Goal: Information Seeking & Learning: Learn about a topic

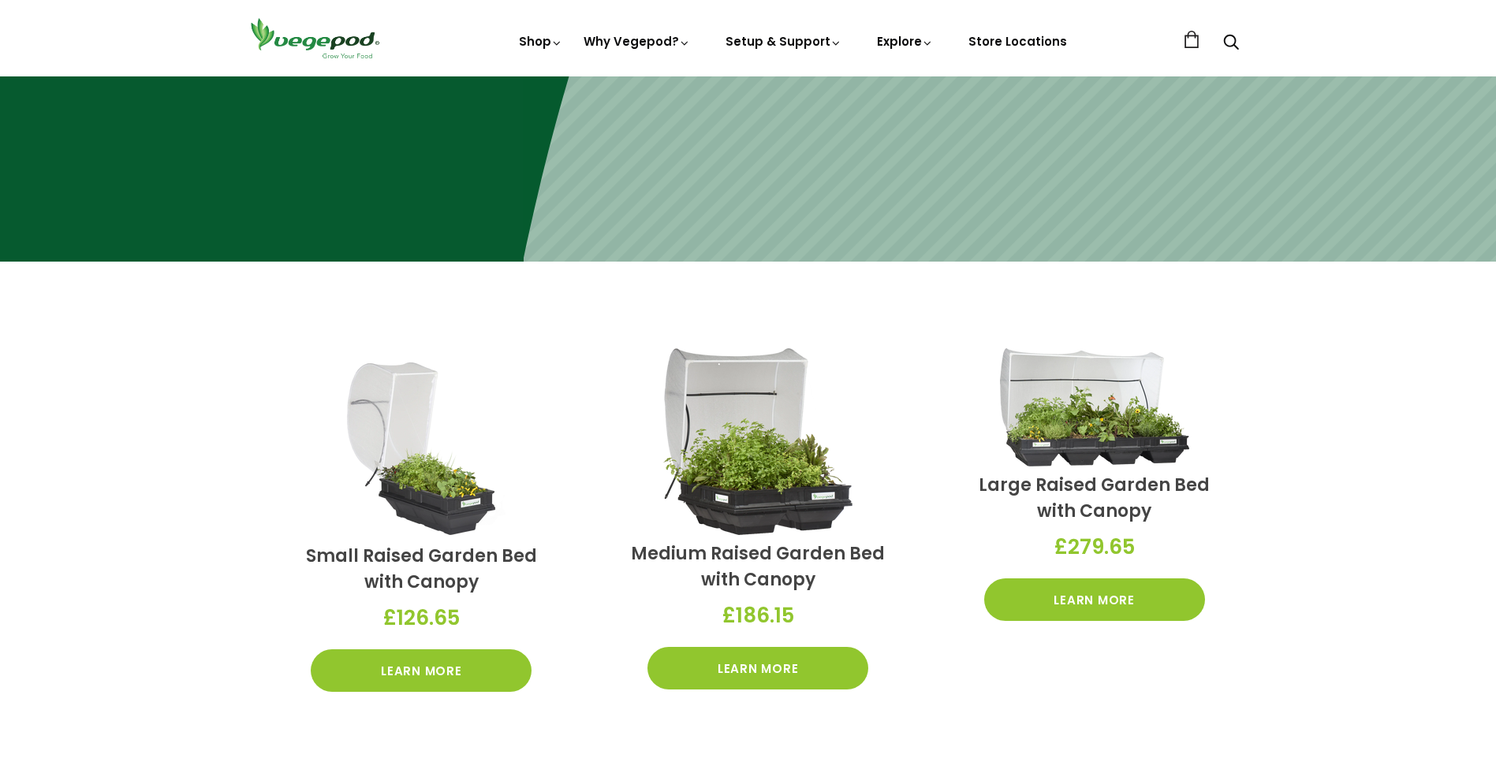
scroll to position [646, 0]
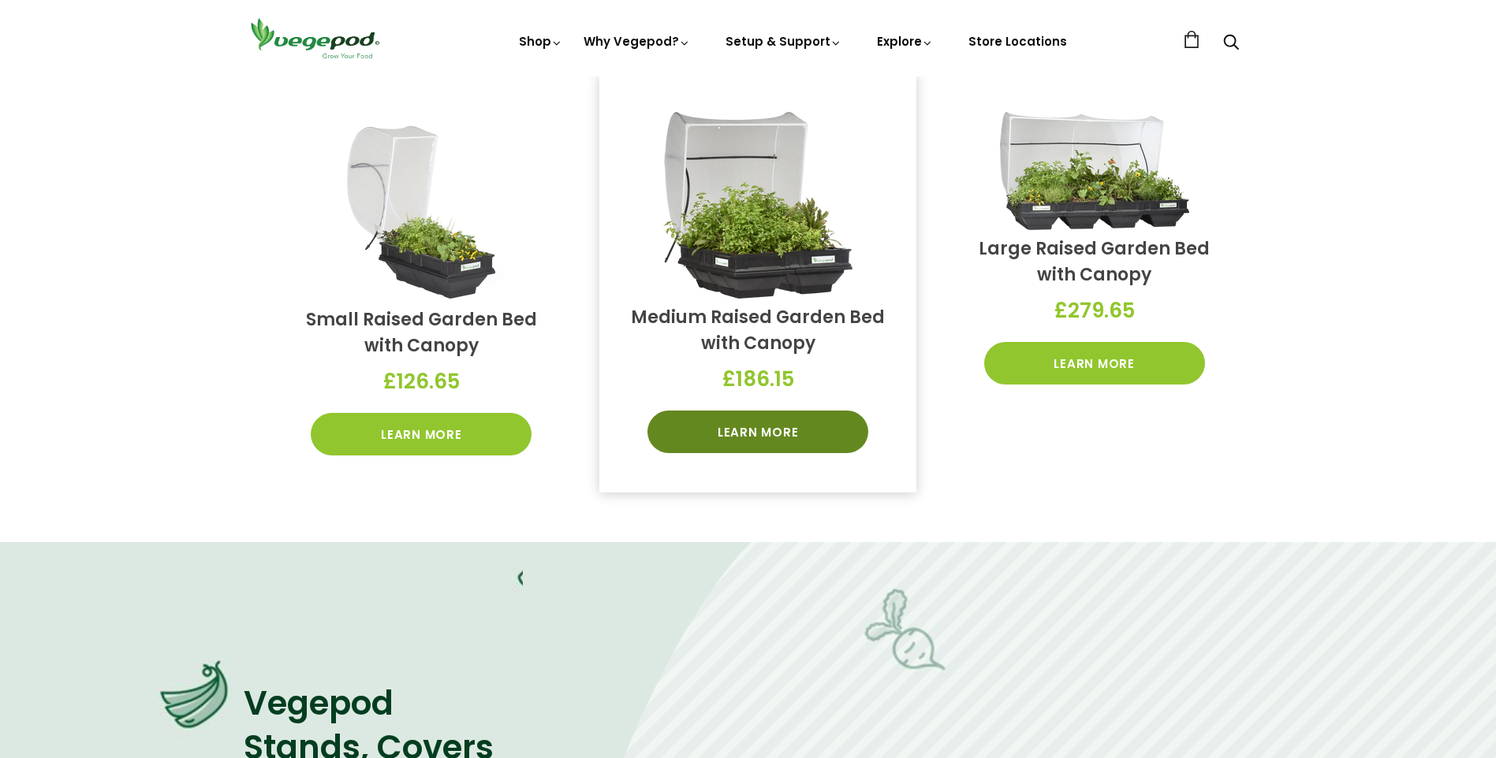
click at [745, 433] on link "Learn More" at bounding box center [757, 432] width 221 height 43
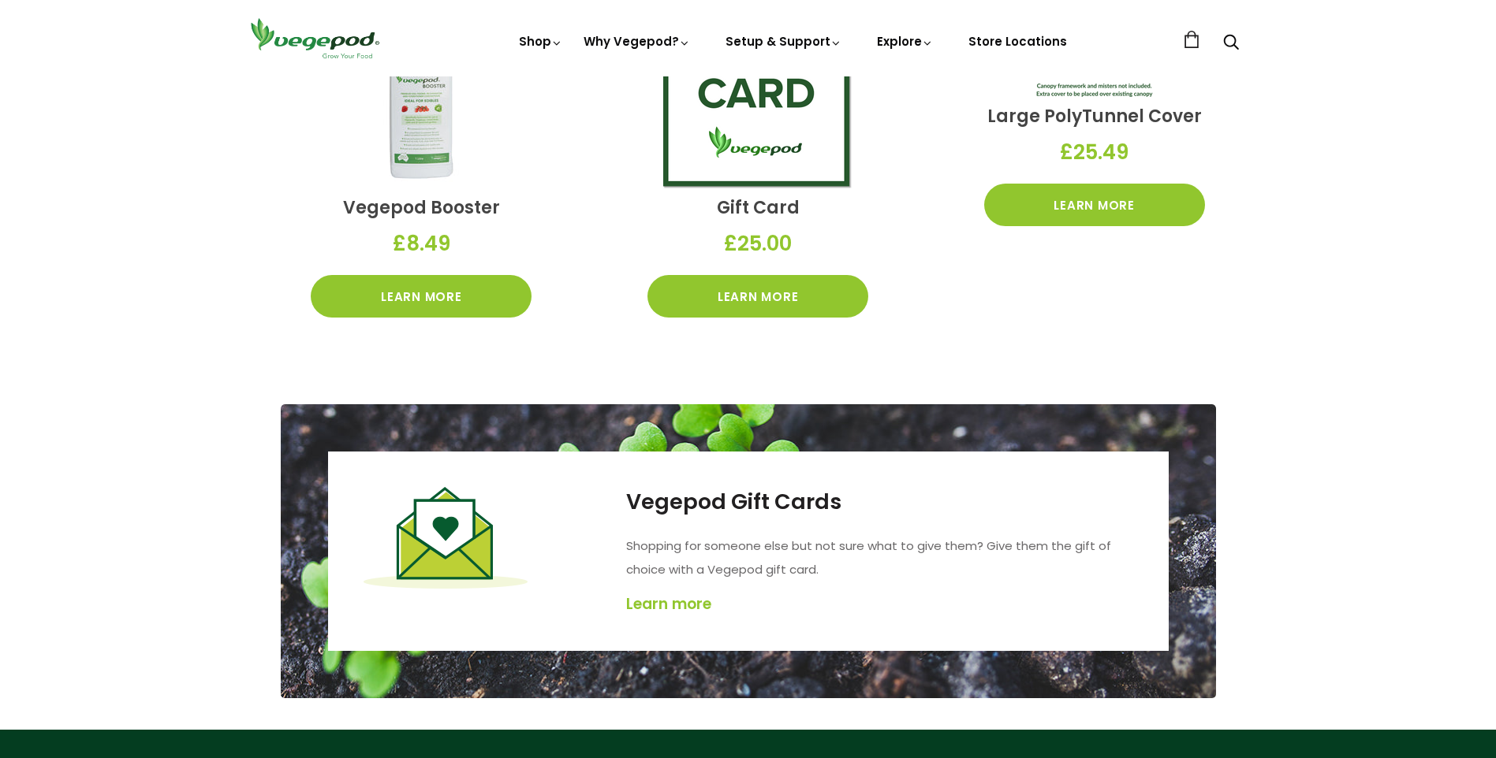
scroll to position [2695, 0]
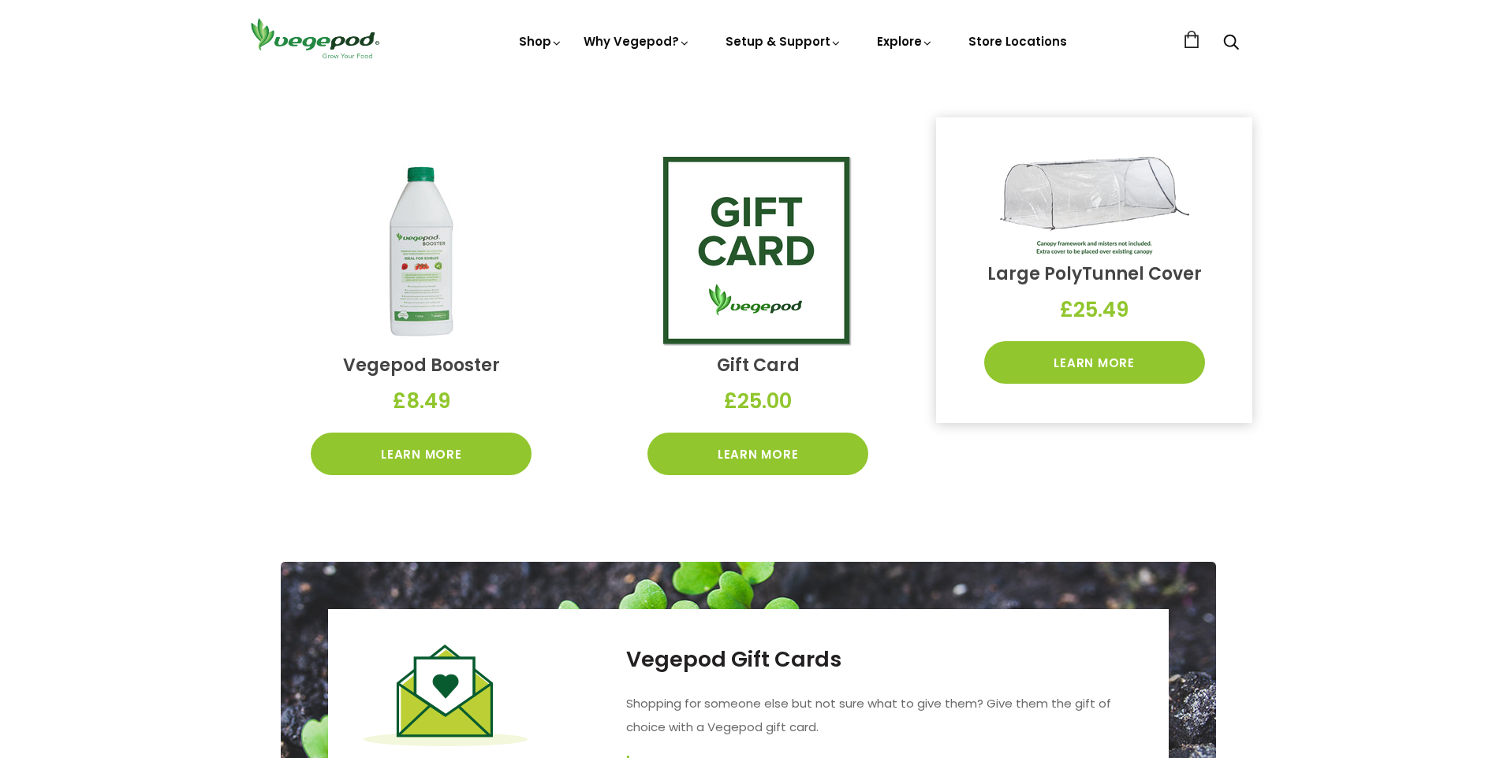
click at [1112, 223] on img at bounding box center [1094, 206] width 189 height 98
click at [1101, 360] on link "Learn More" at bounding box center [1094, 362] width 221 height 43
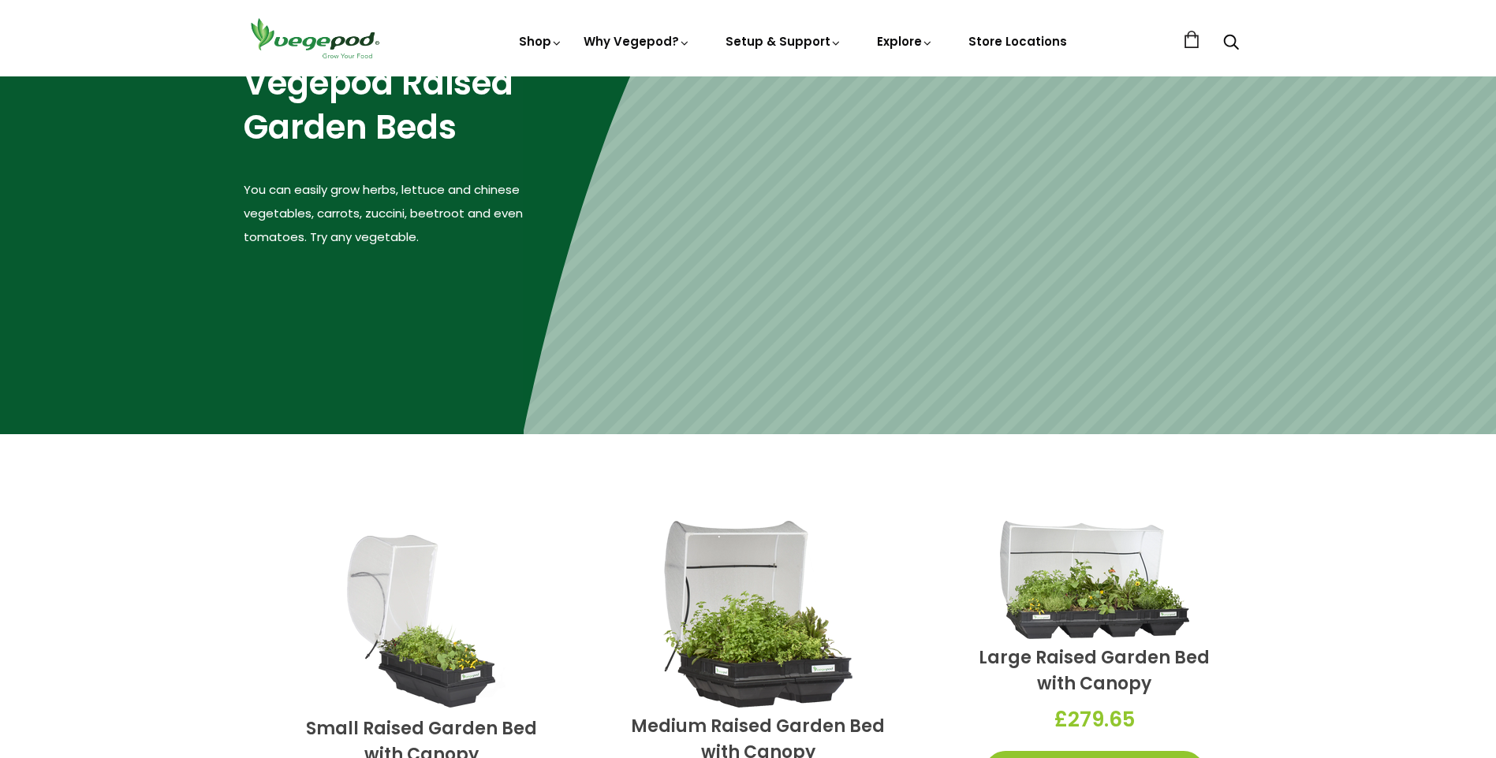
scroll to position [552, 0]
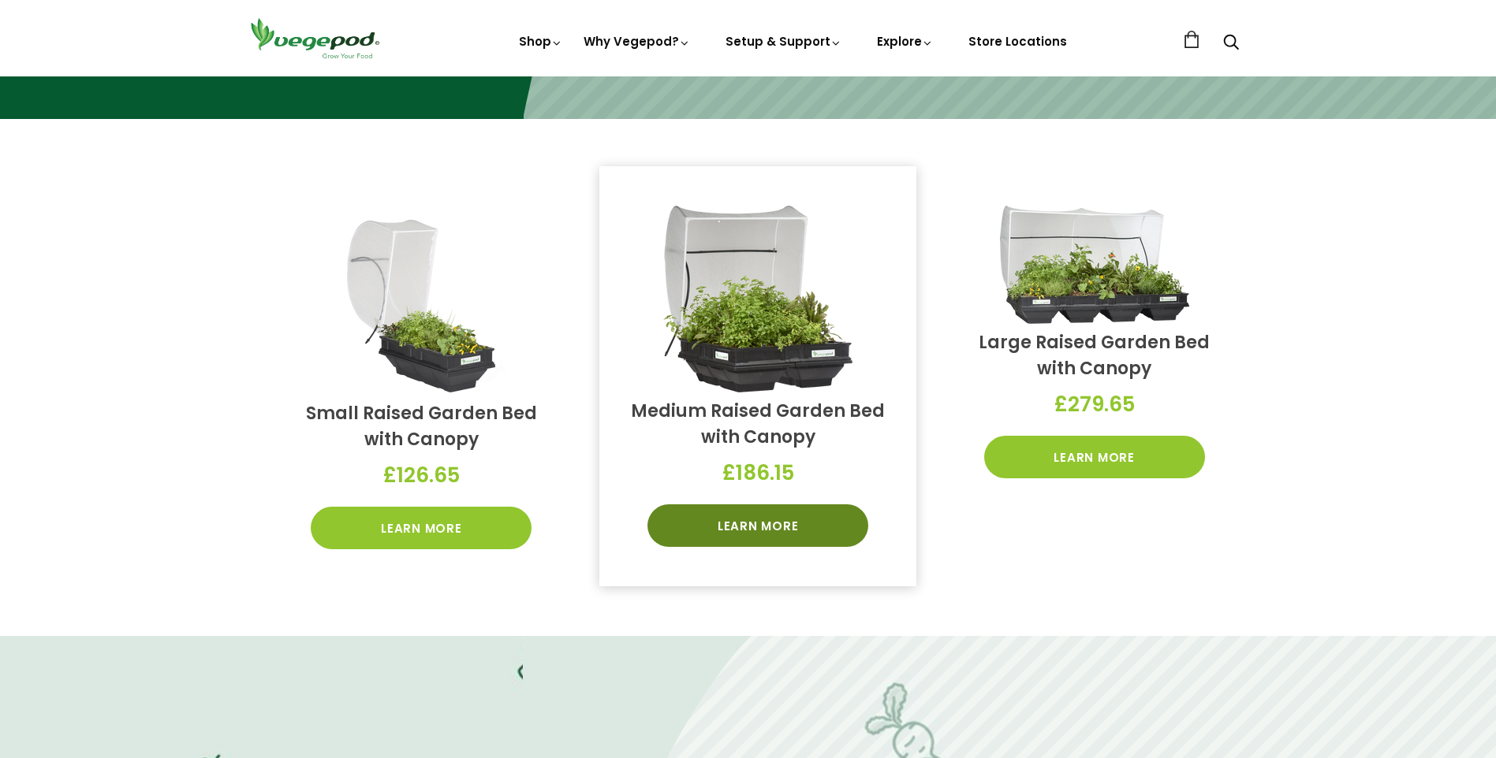
click at [753, 524] on link "Learn More" at bounding box center [757, 526] width 221 height 43
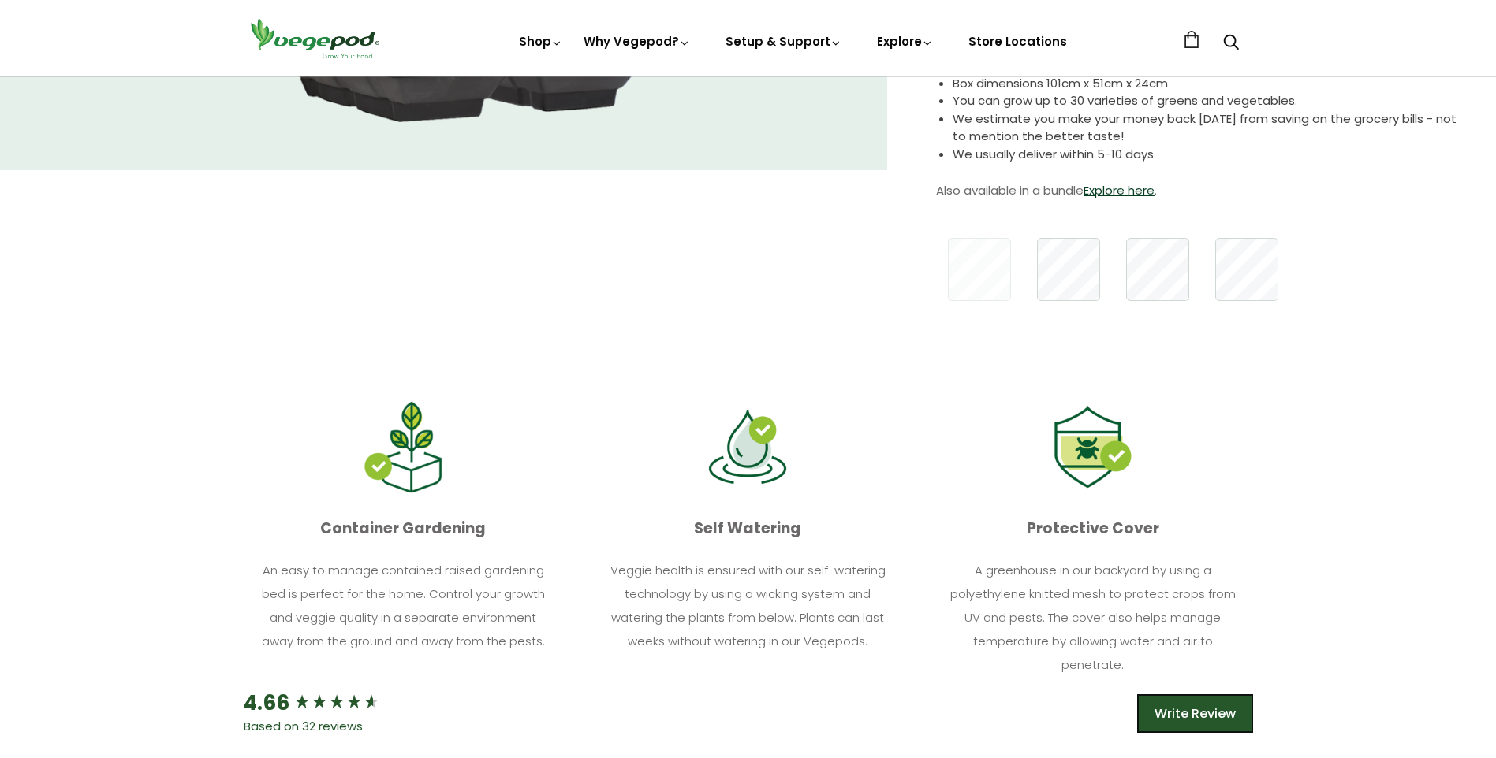
scroll to position [158, 0]
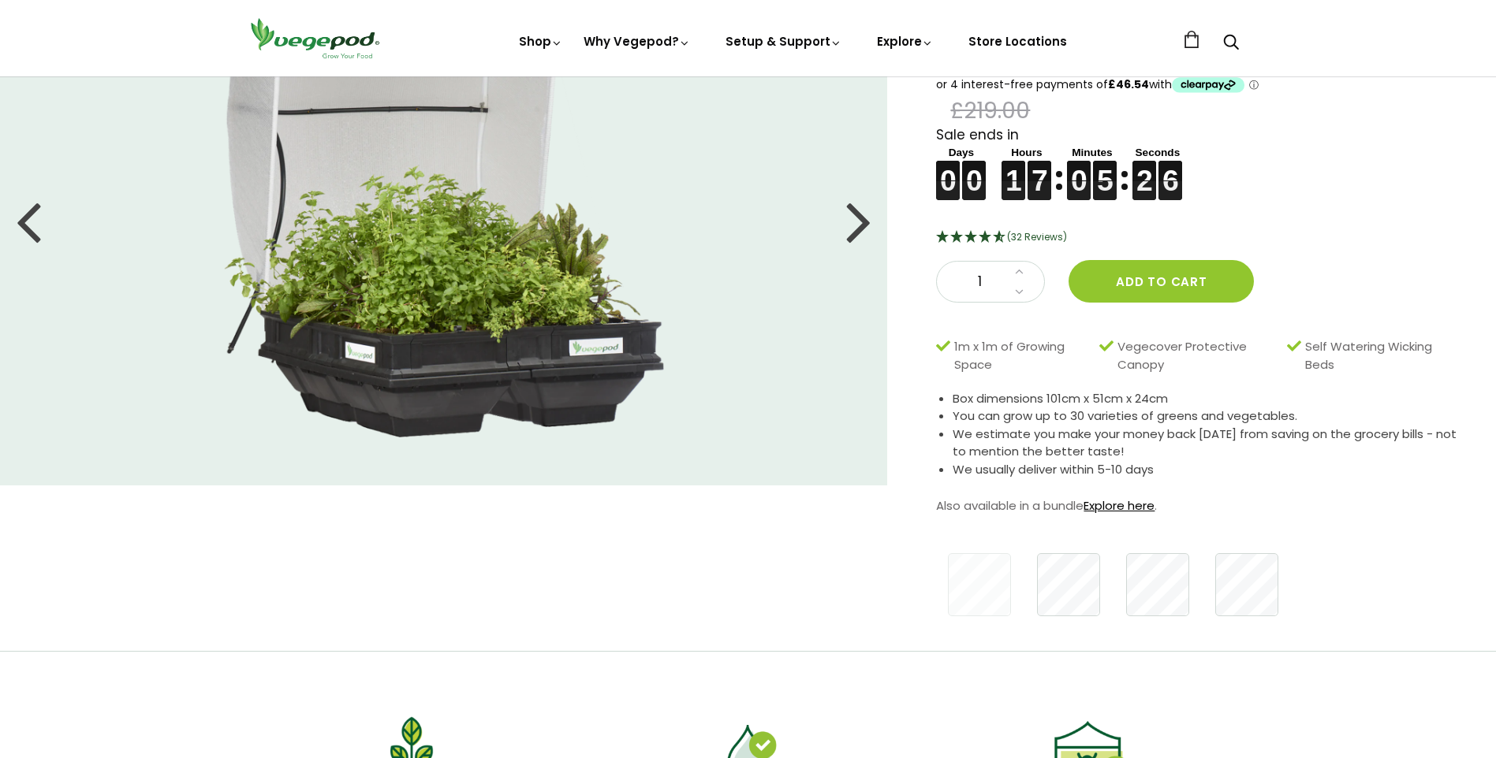
click at [1123, 506] on link "Explore here" at bounding box center [1118, 505] width 71 height 17
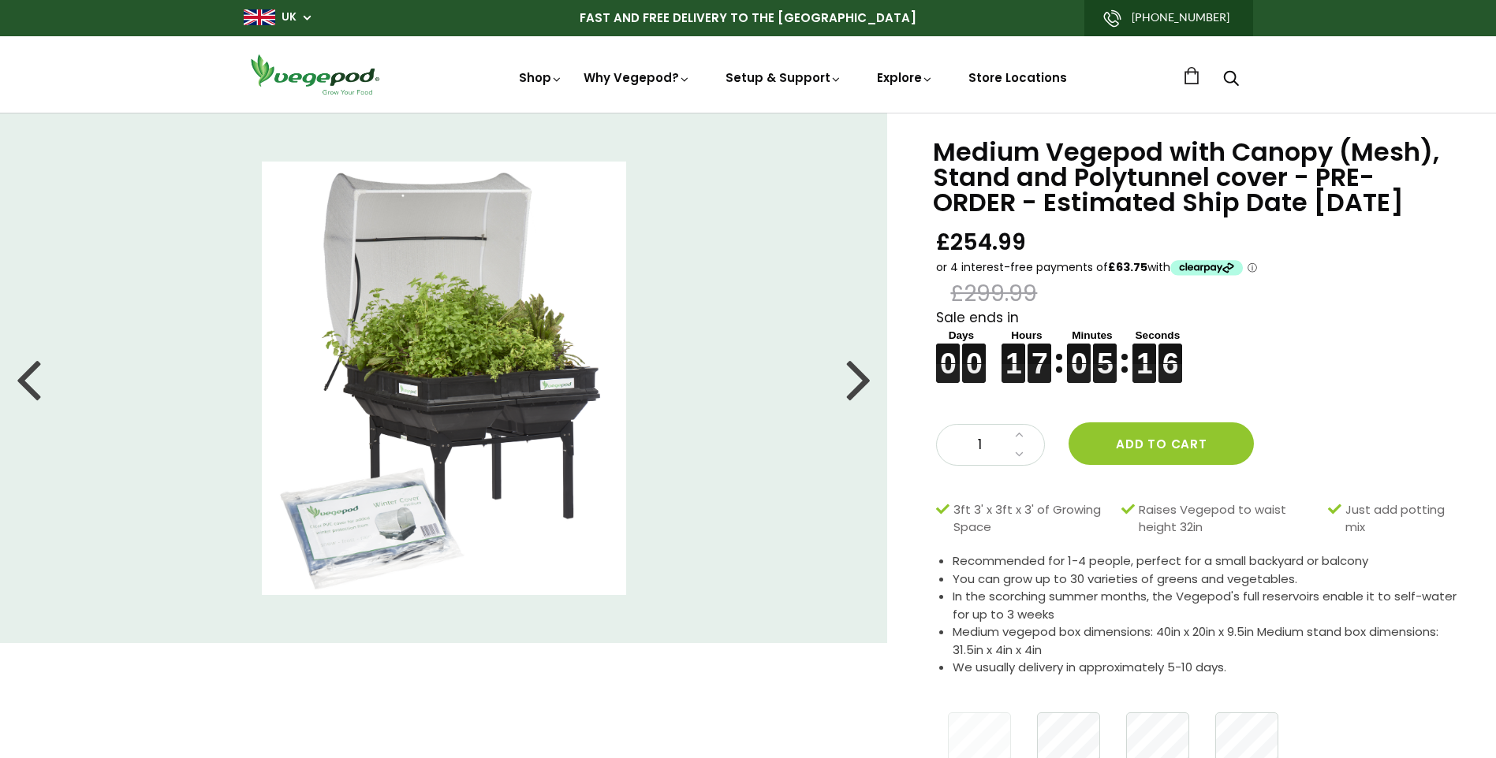
click at [864, 382] on div at bounding box center [858, 378] width 25 height 71
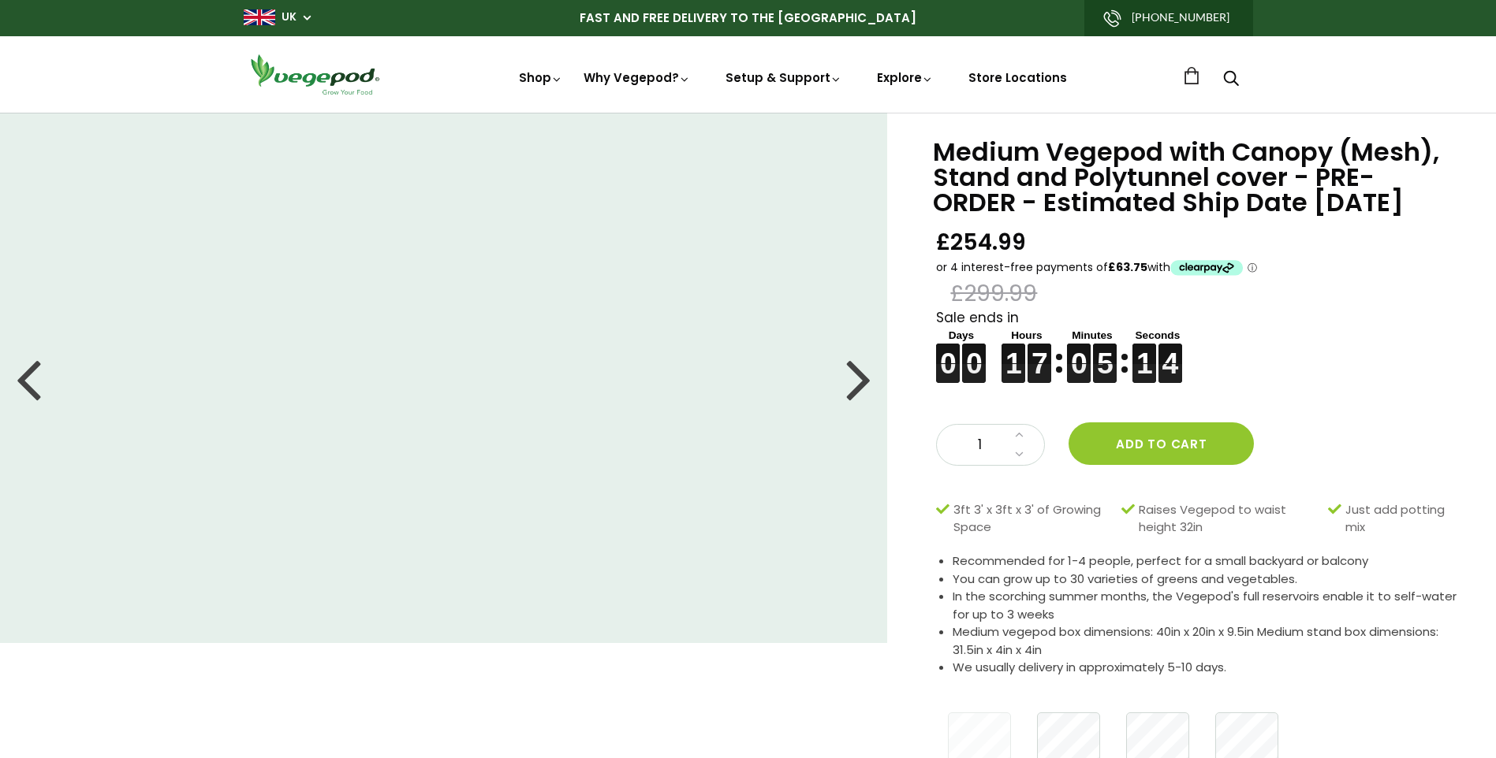
click at [855, 376] on div at bounding box center [858, 378] width 25 height 71
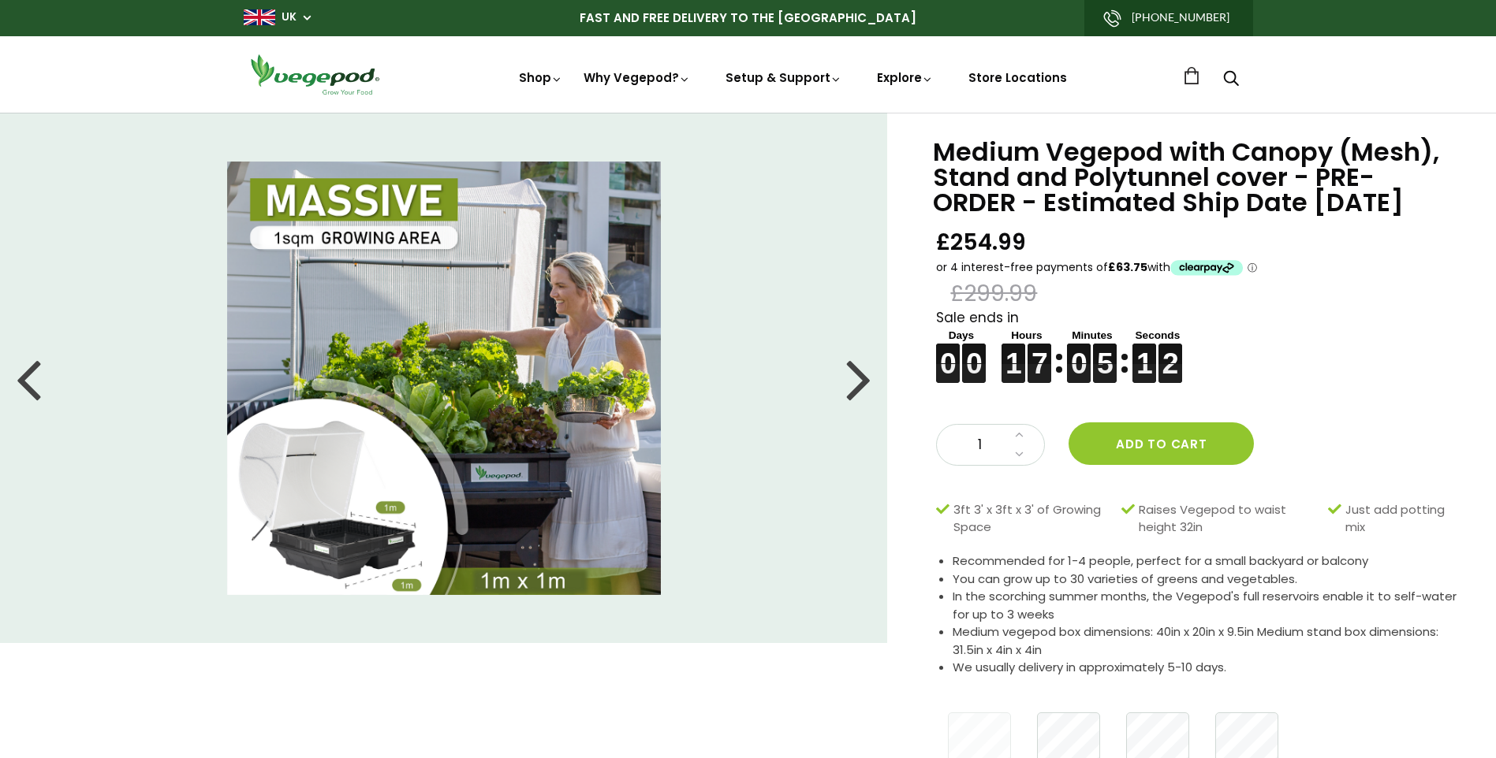
click at [855, 376] on div at bounding box center [858, 378] width 25 height 71
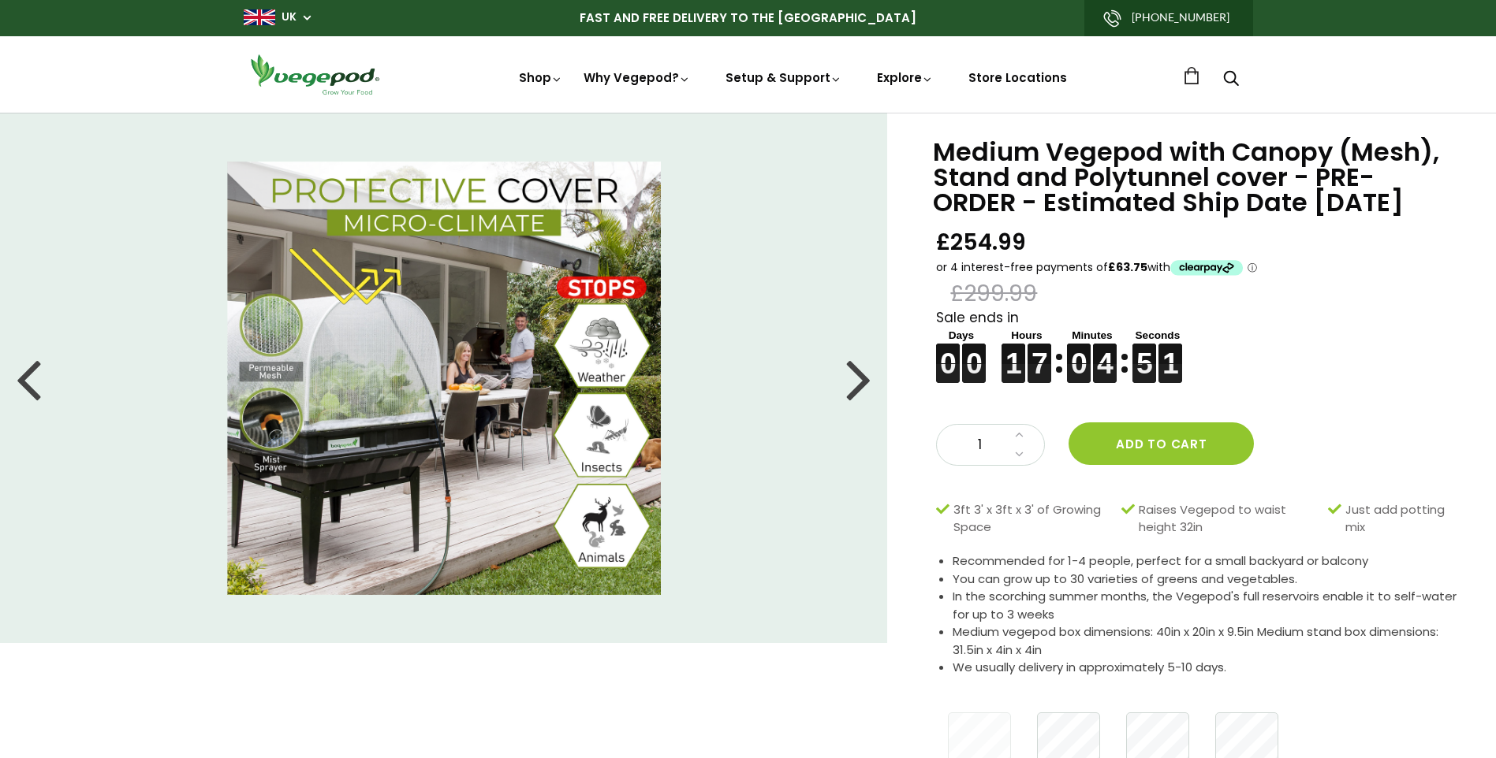
click at [855, 376] on div at bounding box center [858, 378] width 25 height 71
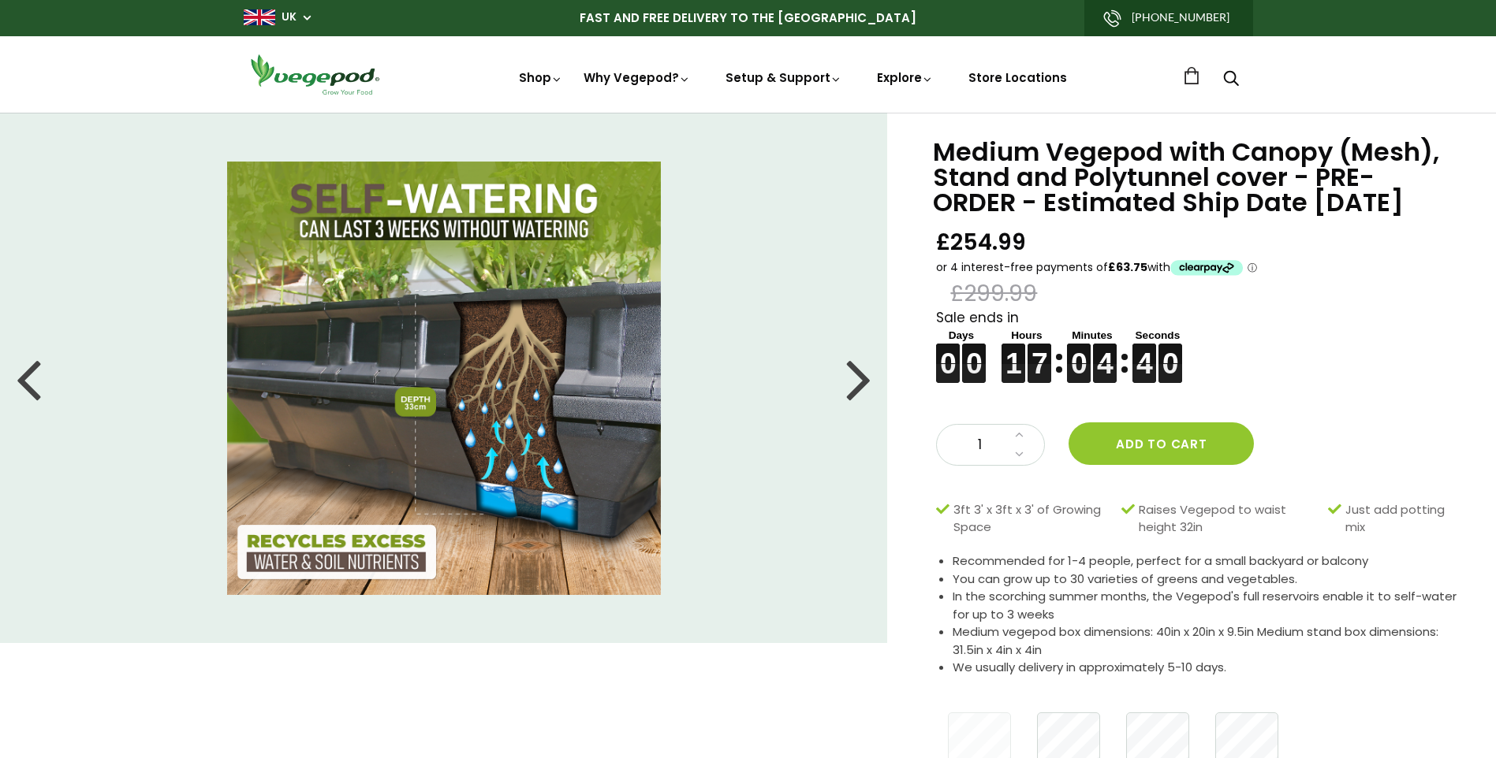
click at [855, 376] on div at bounding box center [858, 378] width 25 height 71
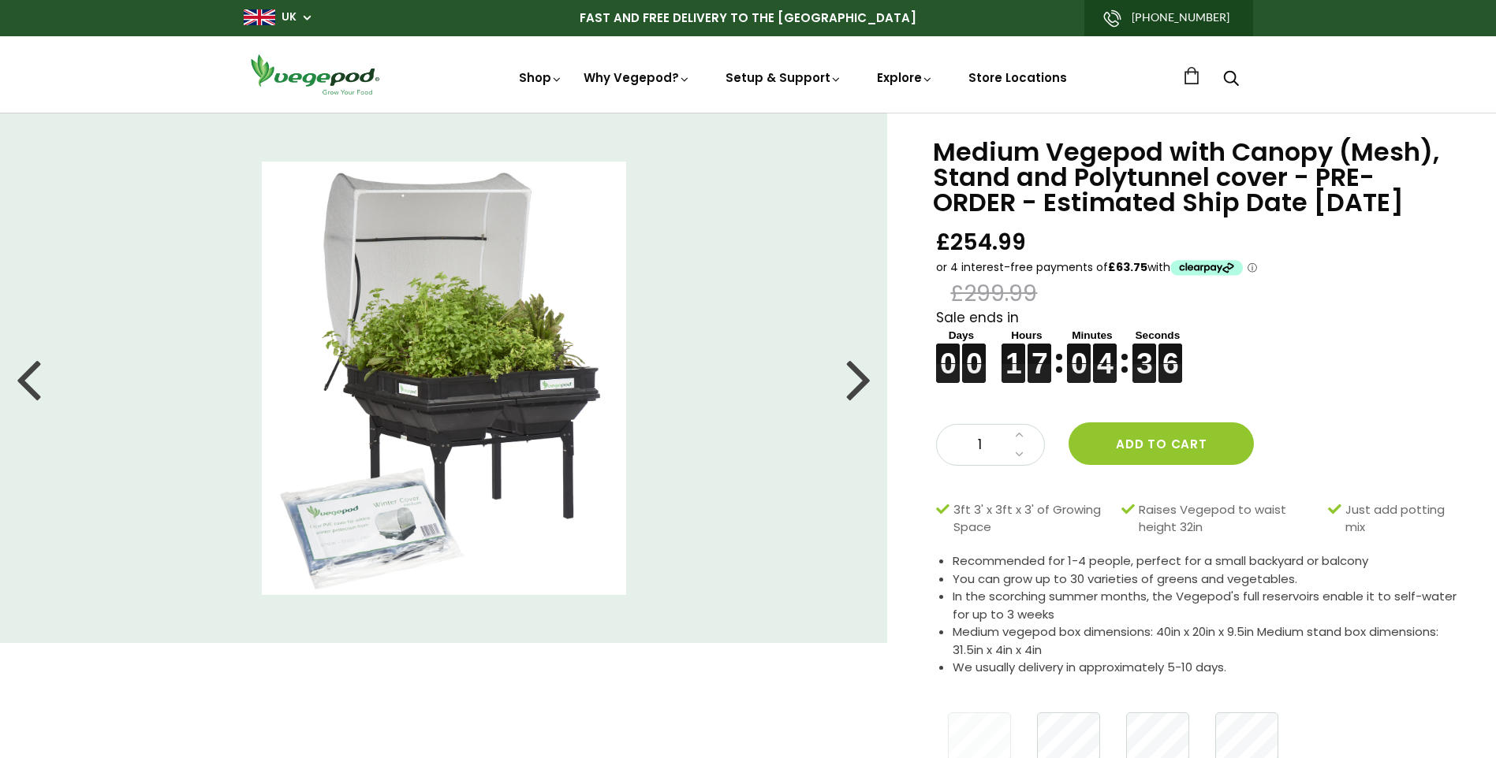
click at [855, 376] on div at bounding box center [858, 378] width 25 height 71
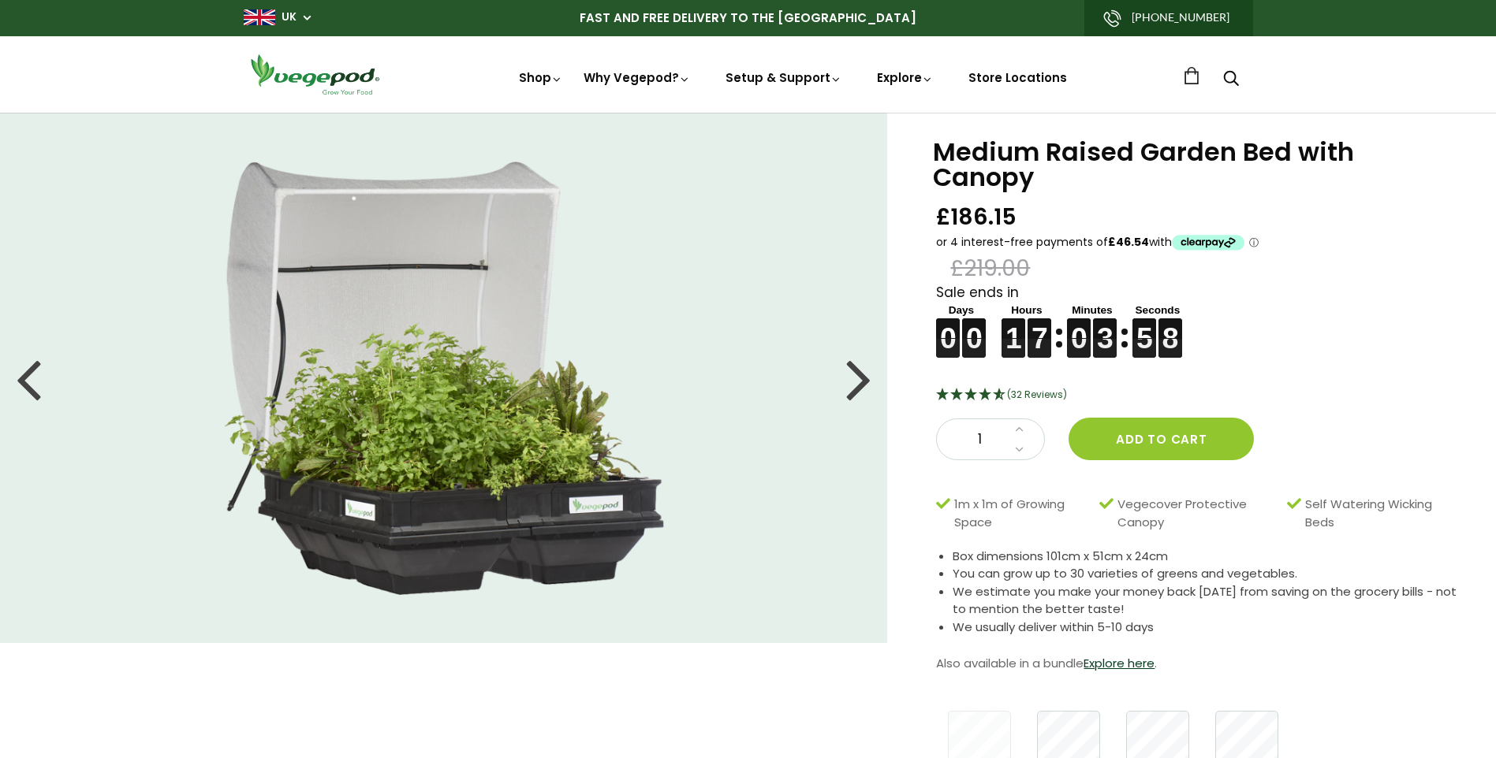
click at [854, 384] on div at bounding box center [858, 378] width 25 height 71
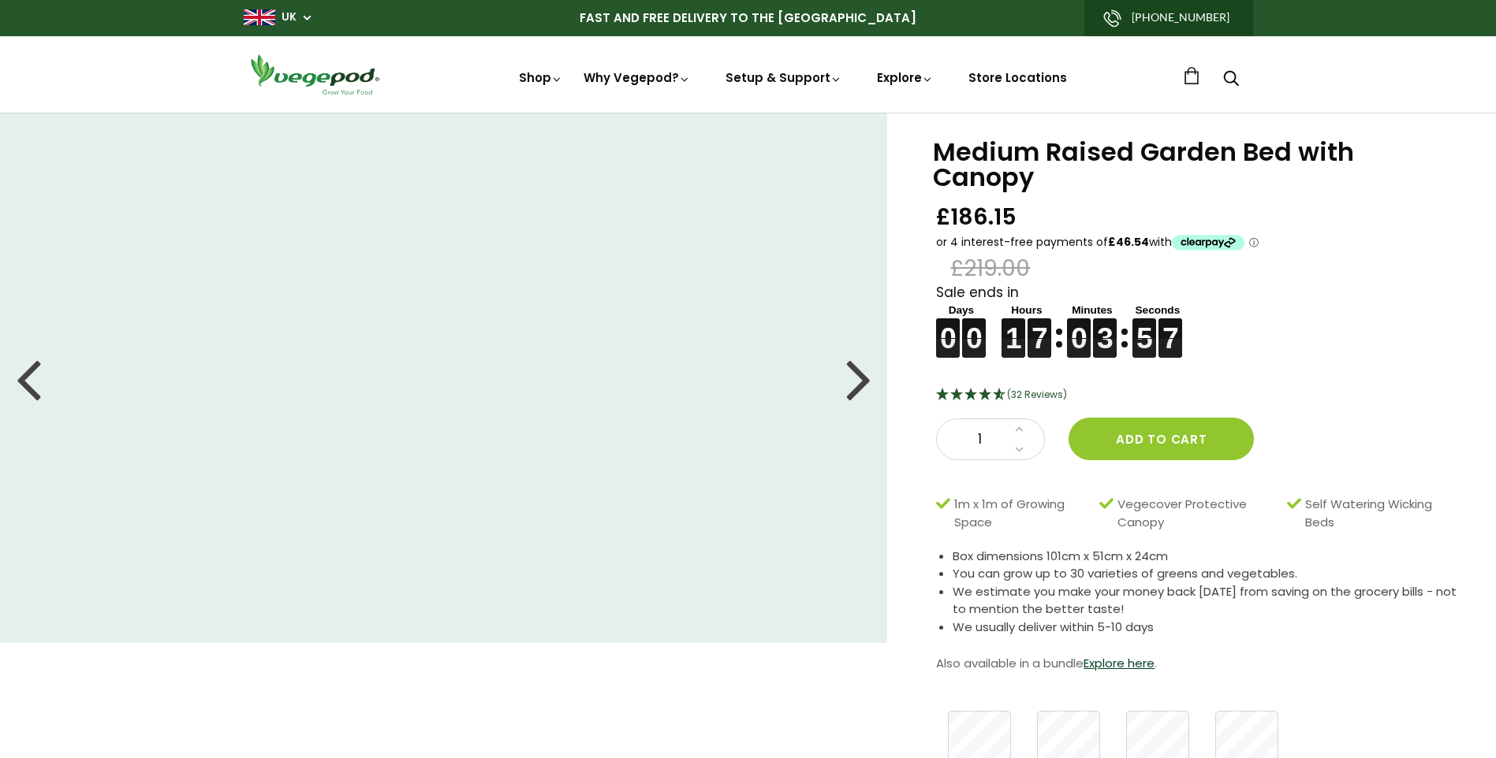
click at [854, 384] on div at bounding box center [858, 378] width 25 height 71
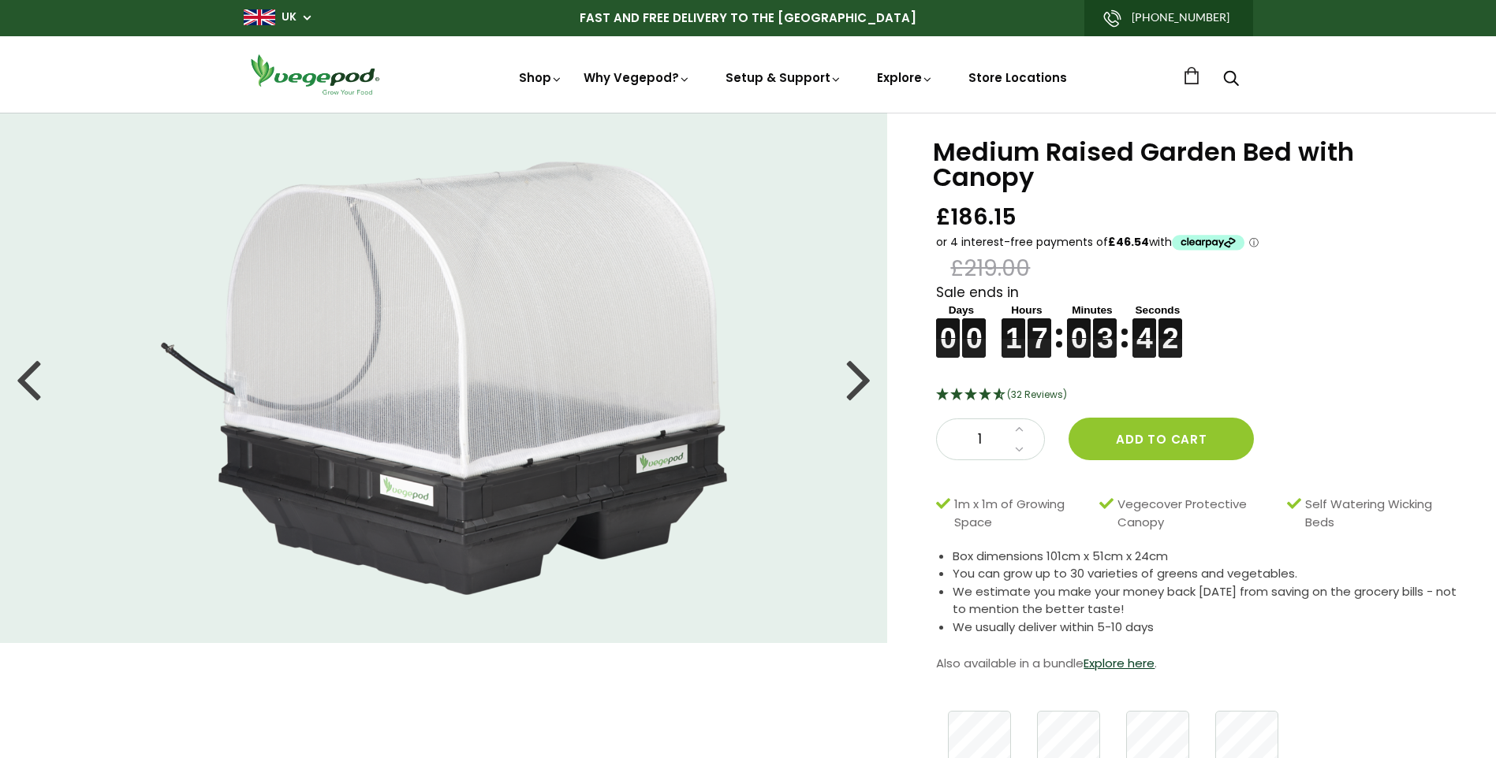
click at [862, 377] on div at bounding box center [858, 378] width 25 height 71
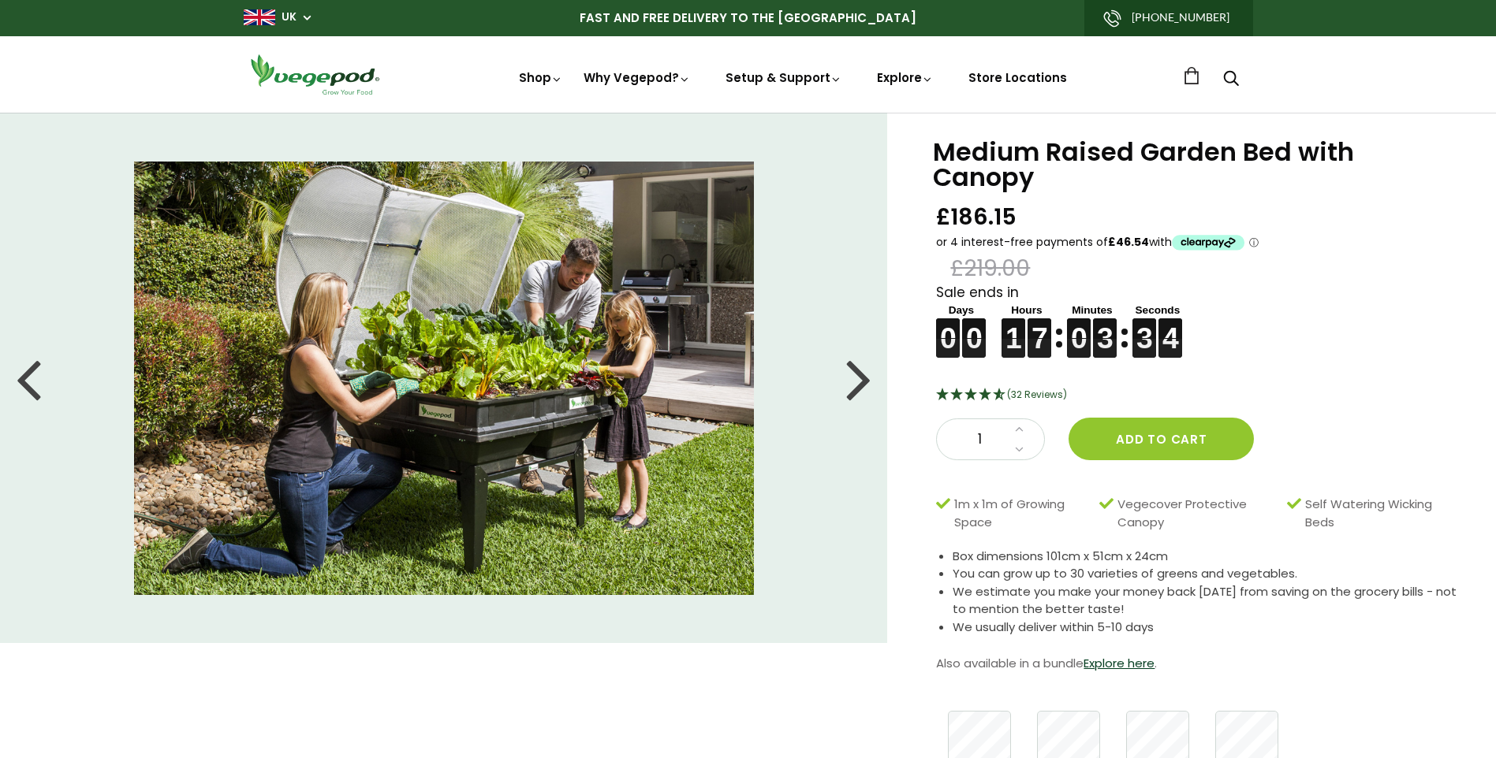
click at [862, 377] on div at bounding box center [858, 378] width 25 height 71
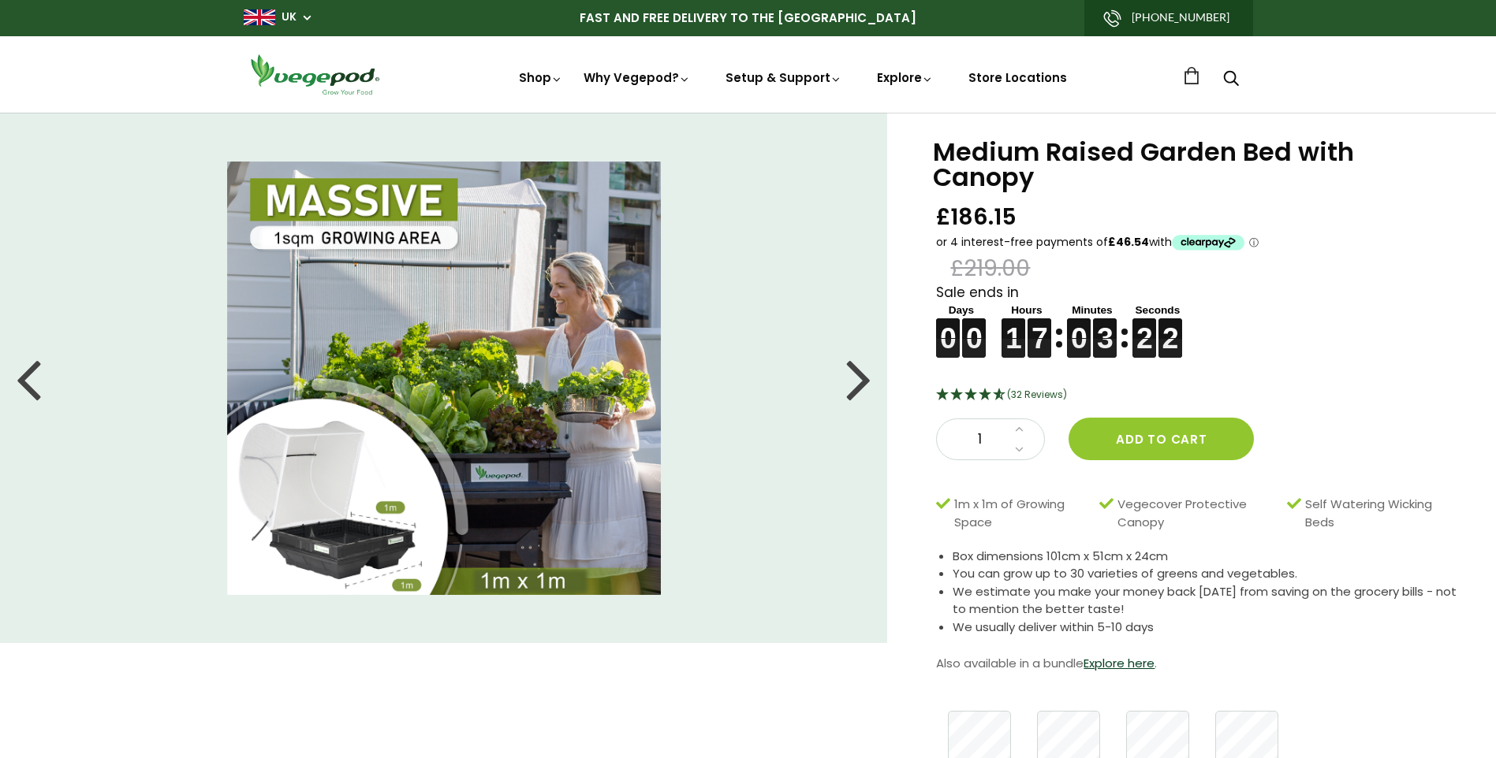
click at [853, 372] on div at bounding box center [858, 378] width 25 height 71
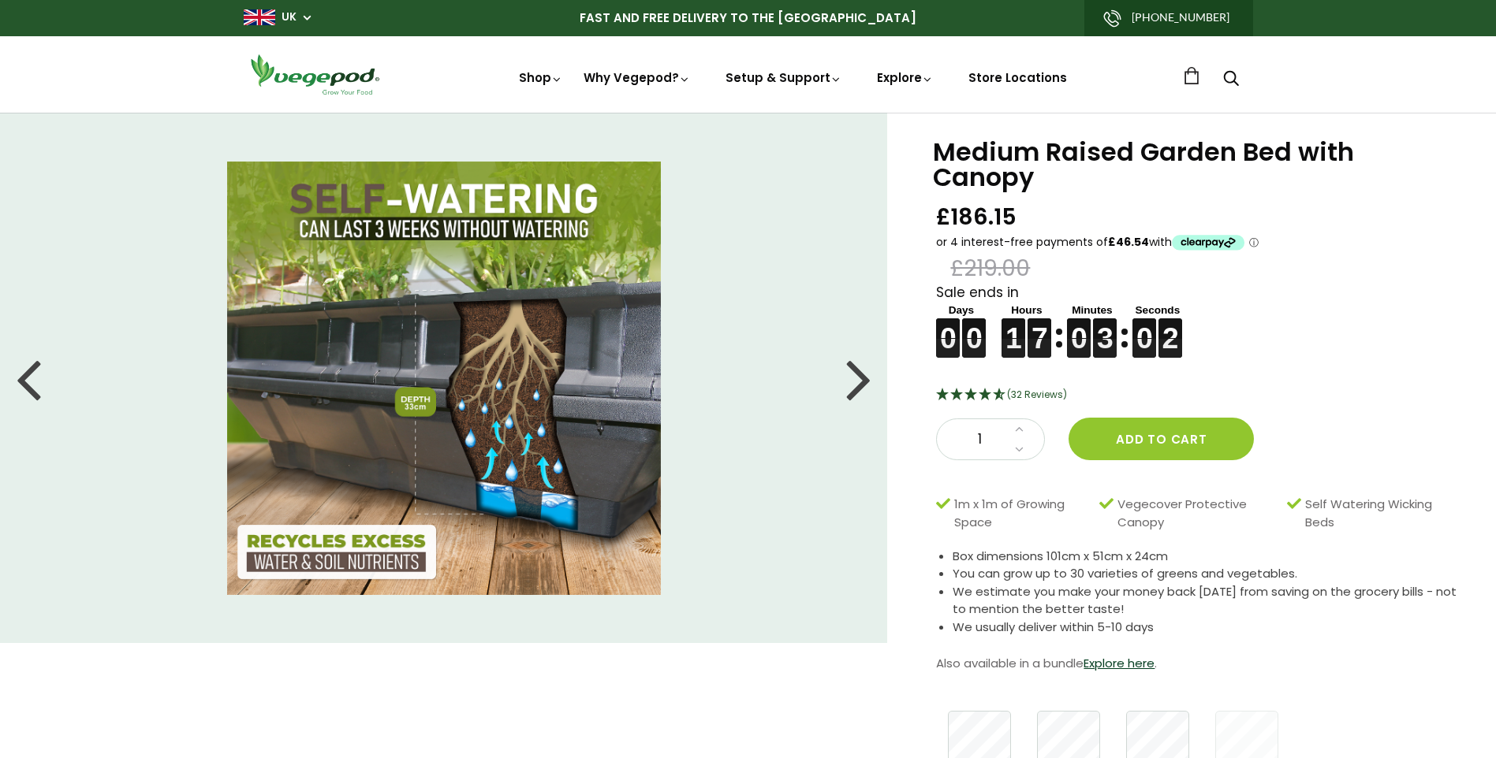
click at [853, 372] on div at bounding box center [858, 378] width 25 height 71
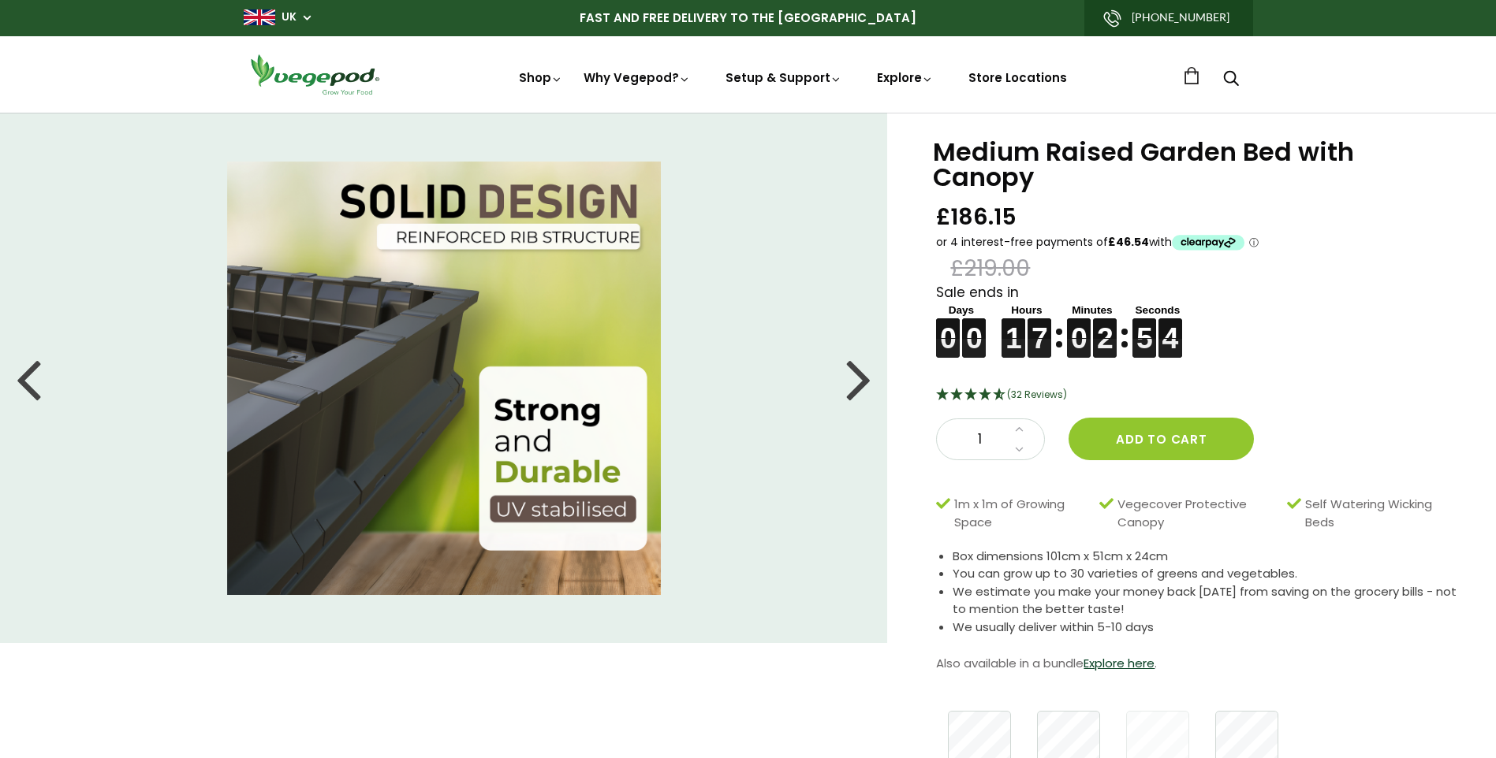
click at [853, 372] on div at bounding box center [858, 378] width 25 height 71
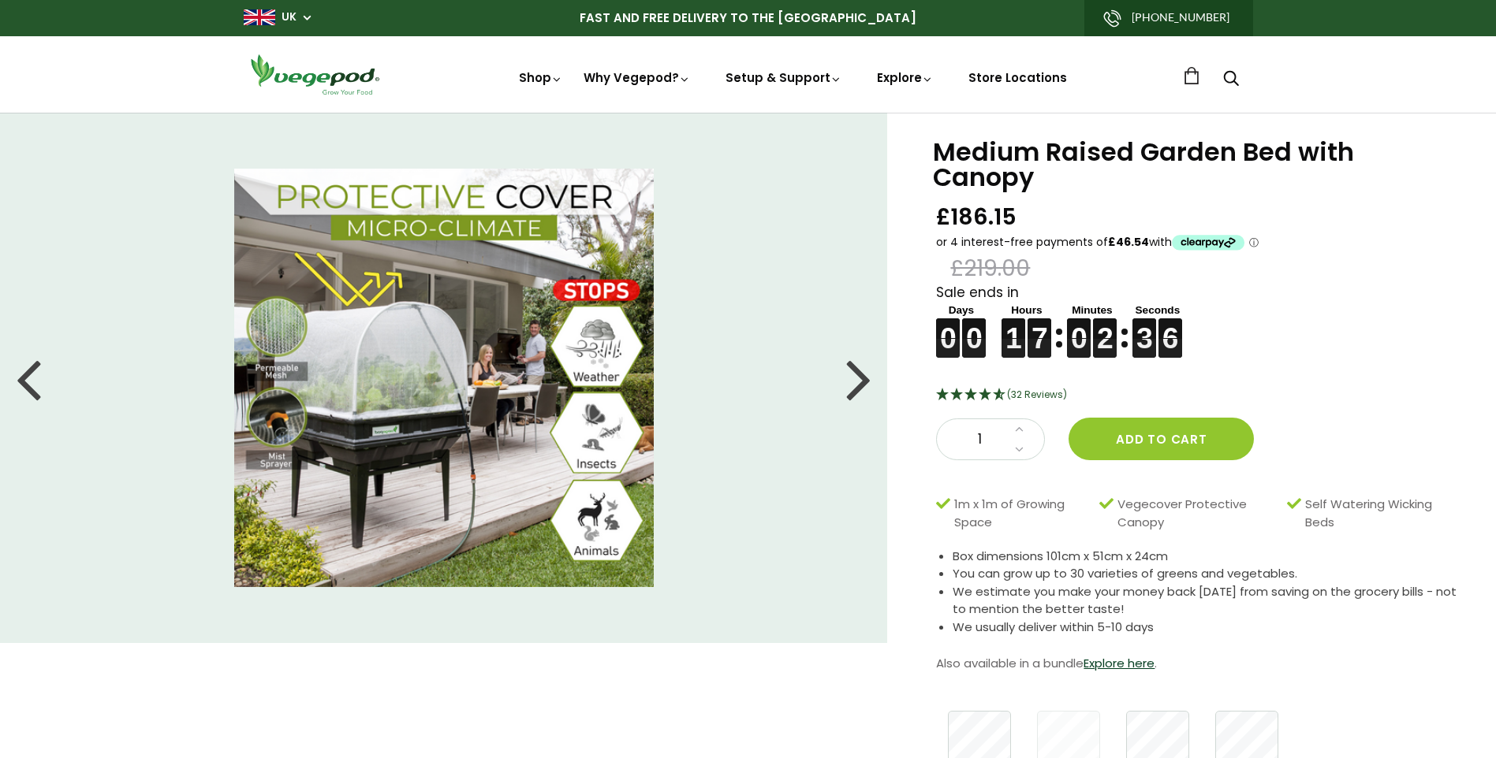
click at [853, 372] on div at bounding box center [858, 378] width 25 height 71
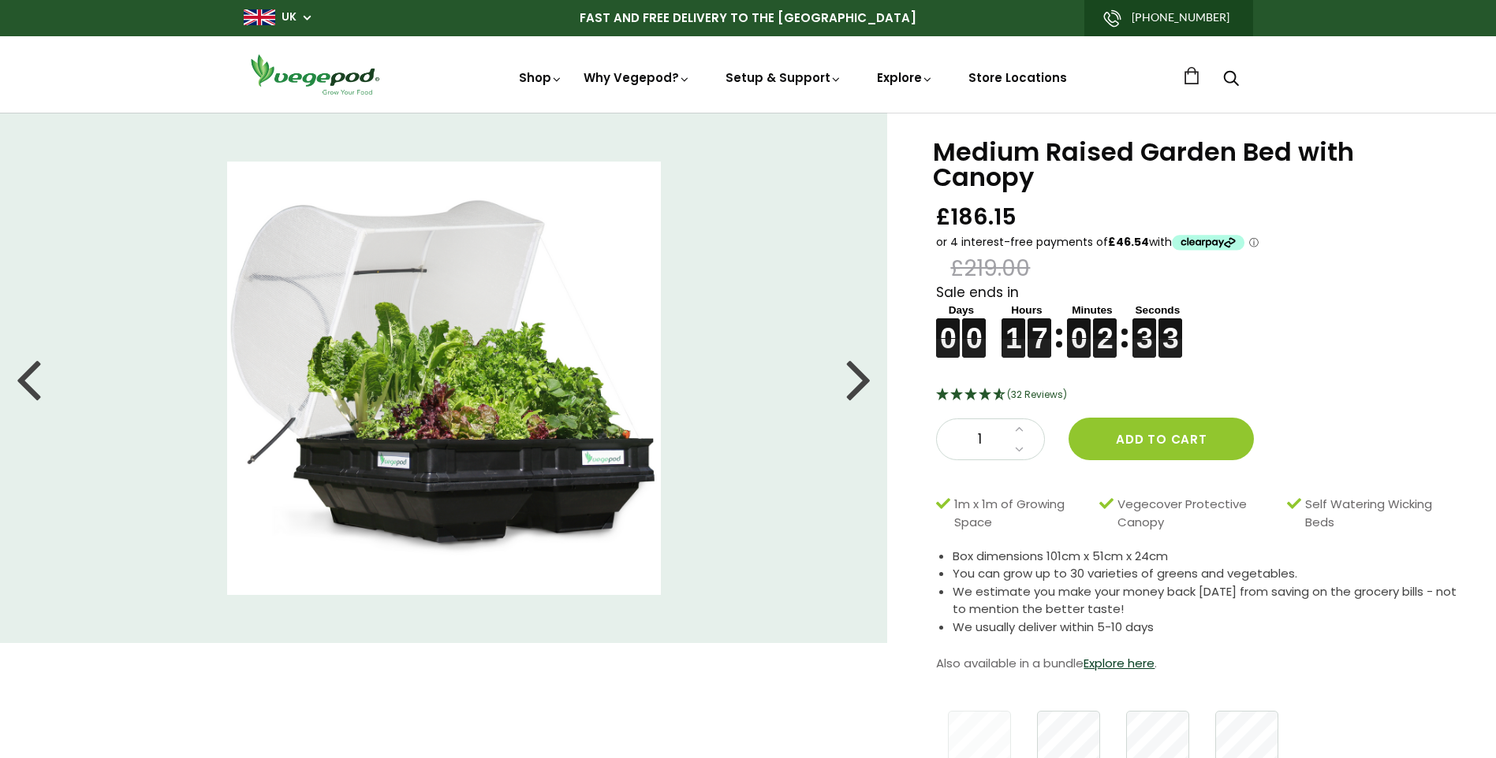
click at [853, 372] on div at bounding box center [858, 378] width 25 height 71
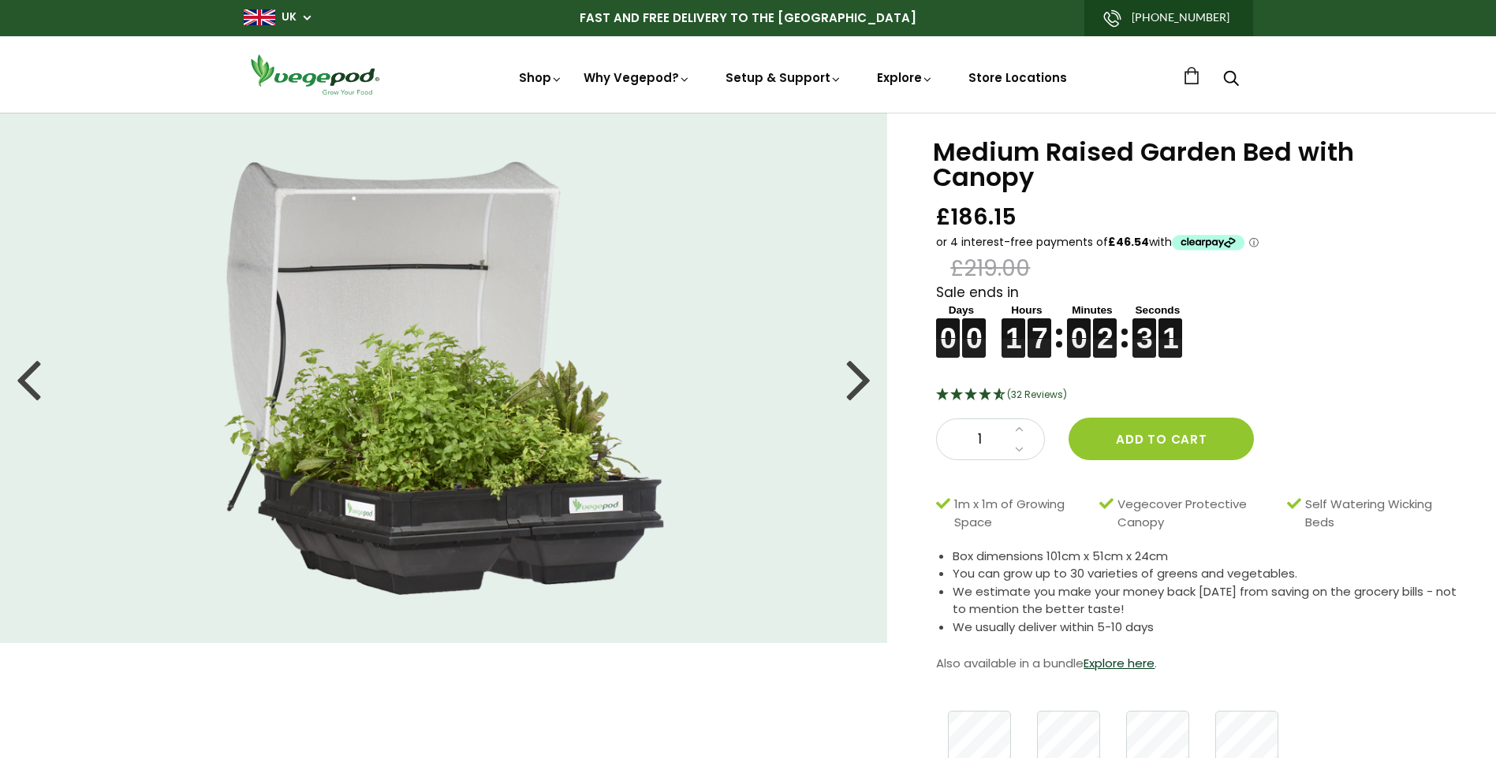
click at [853, 372] on div at bounding box center [858, 378] width 25 height 71
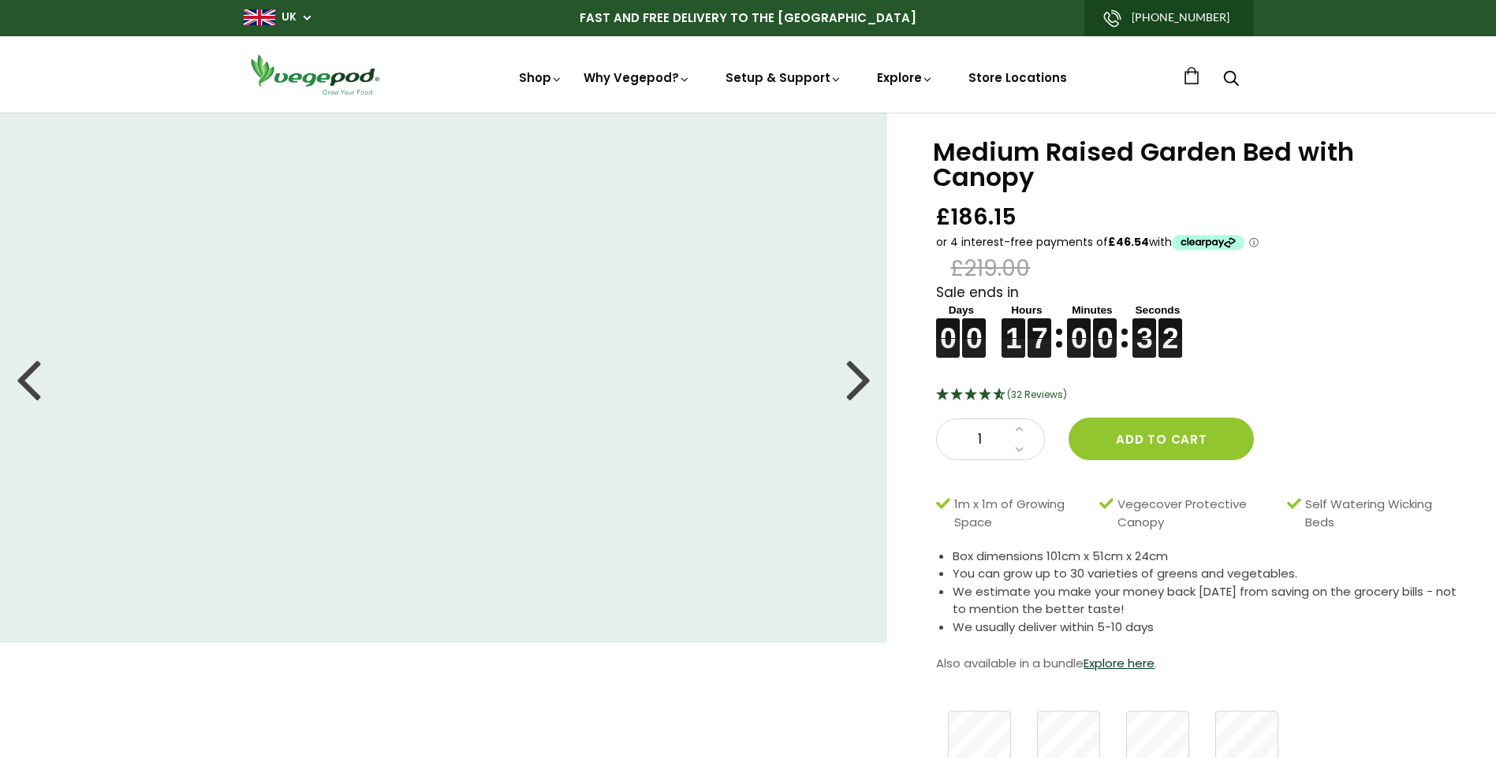
click at [852, 382] on div at bounding box center [858, 378] width 25 height 71
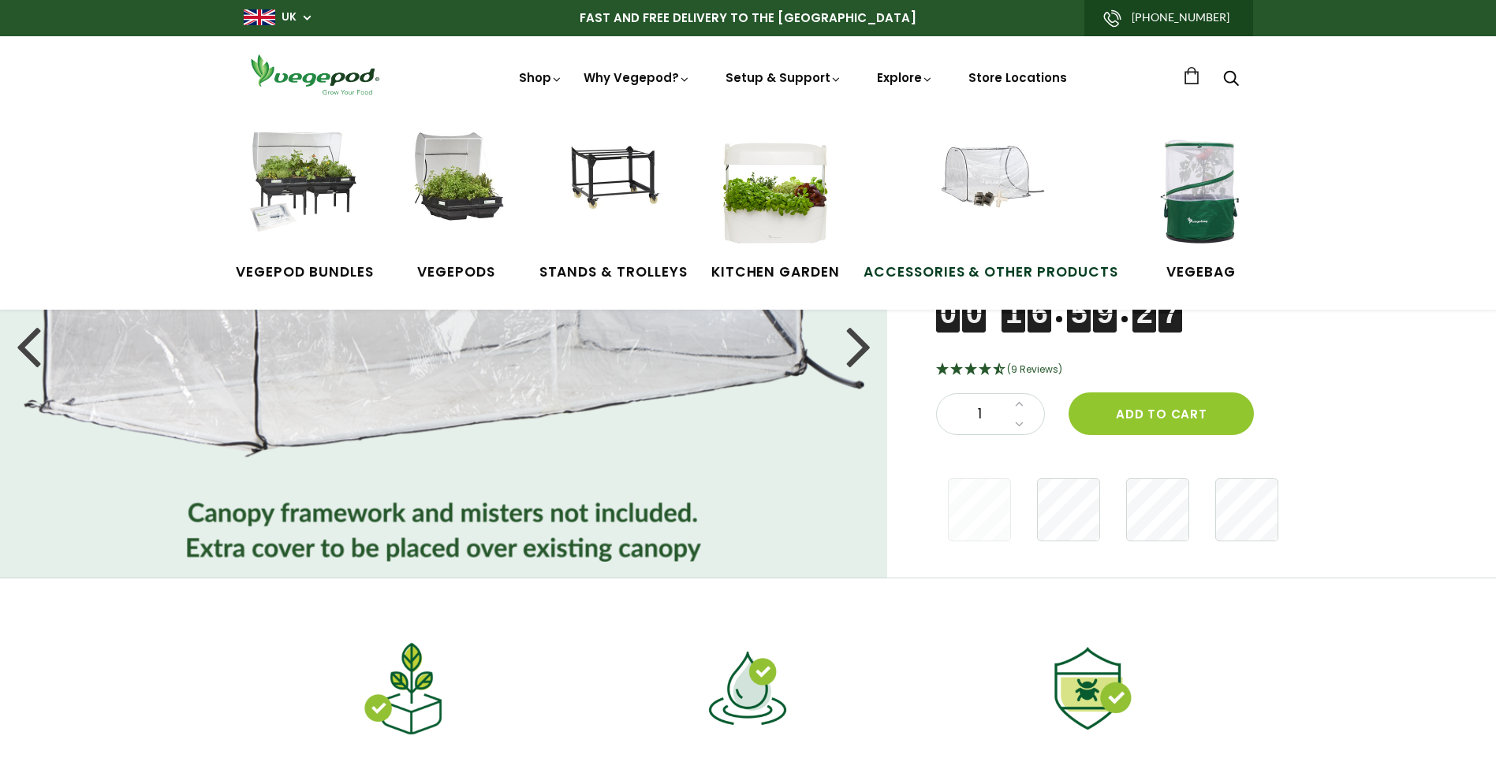
click at [985, 177] on img at bounding box center [990, 191] width 118 height 118
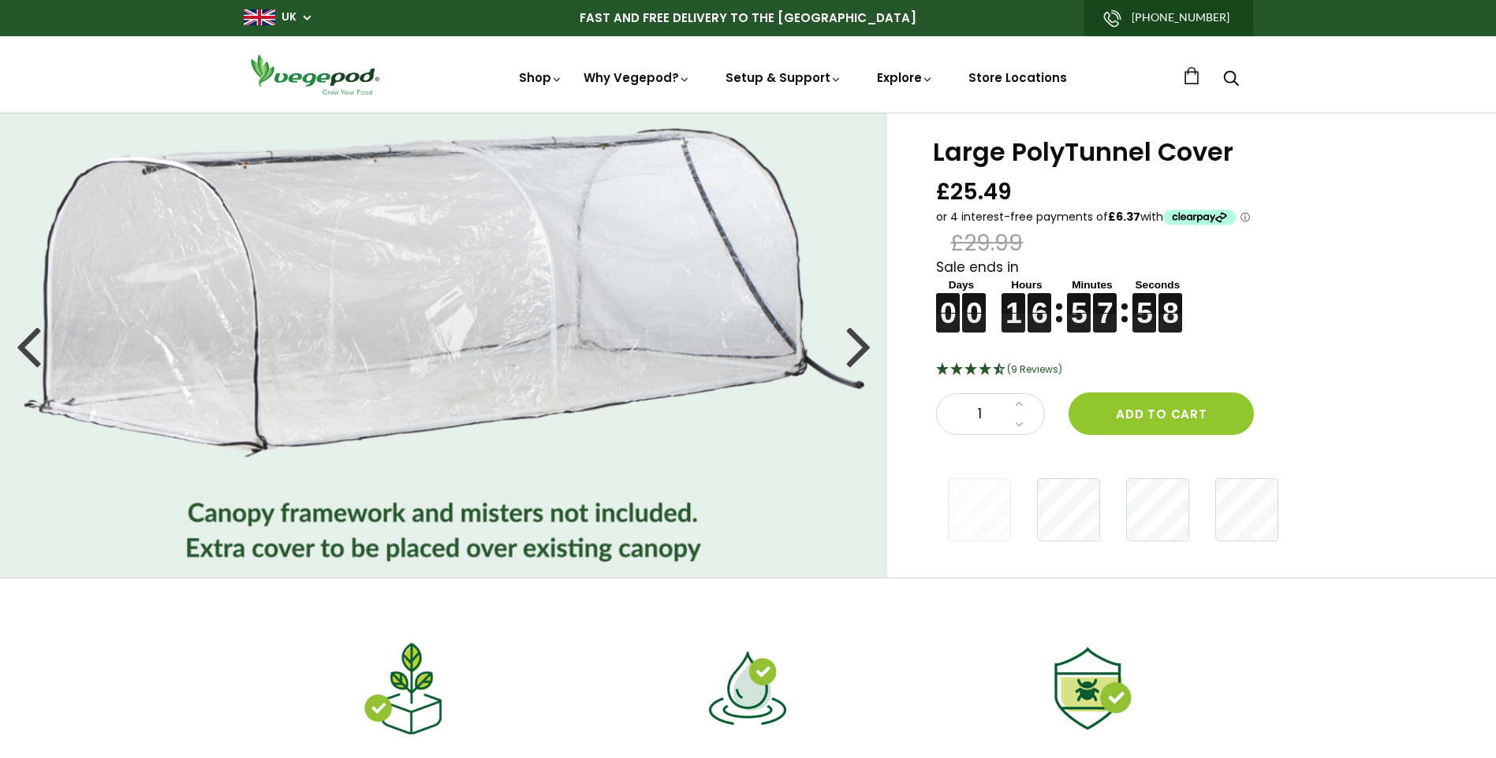
click at [854, 356] on div at bounding box center [858, 345] width 25 height 71
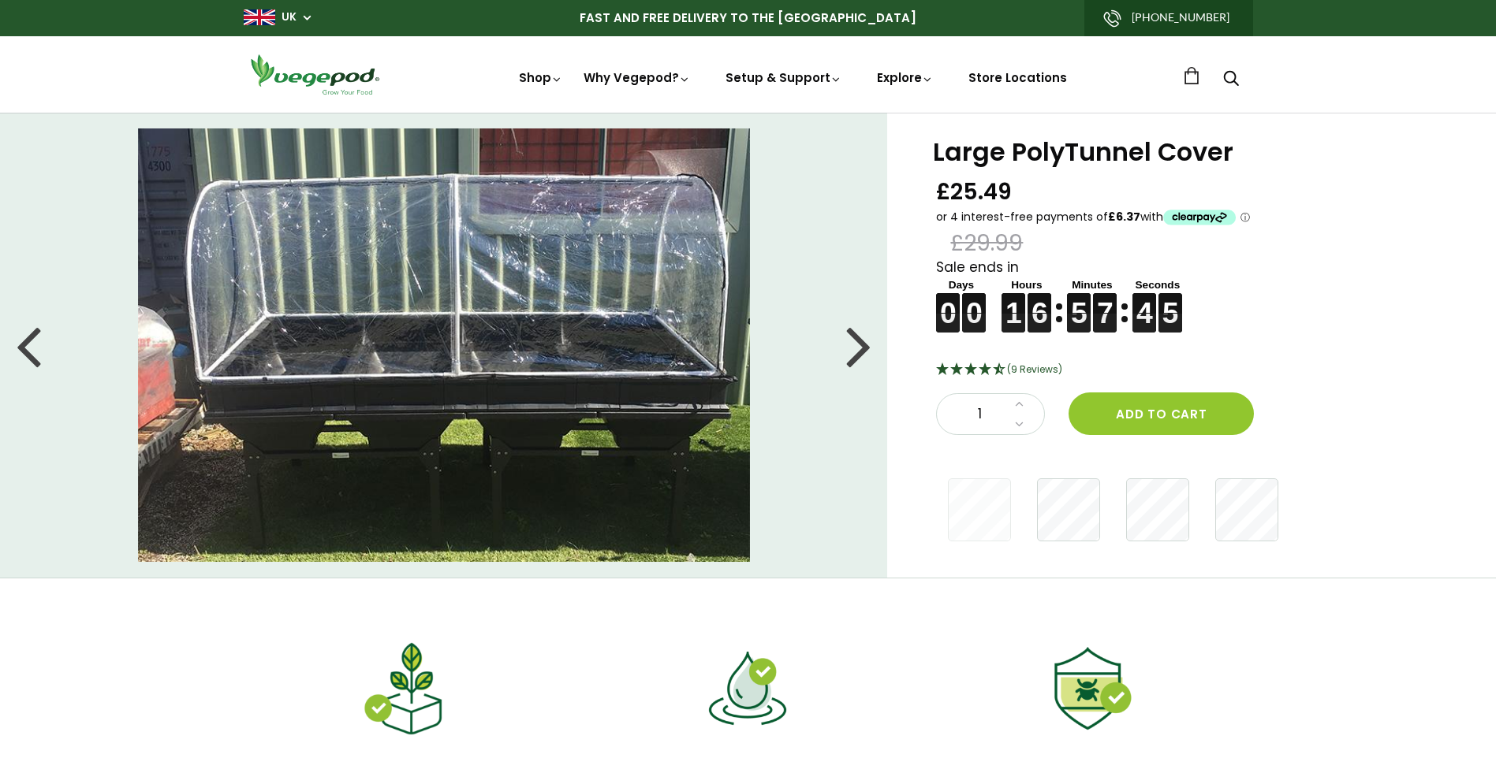
click at [854, 337] on div at bounding box center [858, 345] width 25 height 71
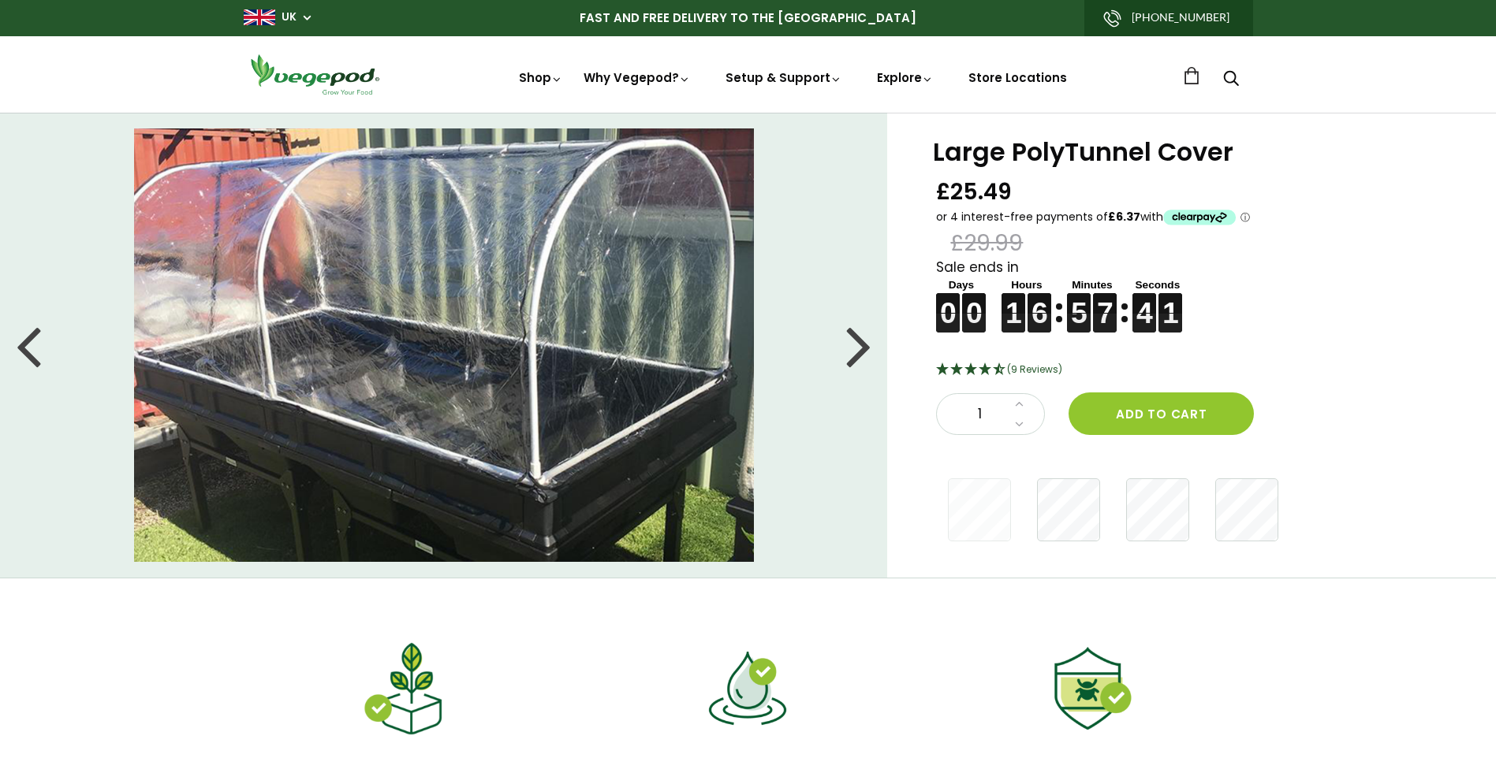
click at [858, 342] on div at bounding box center [858, 345] width 25 height 71
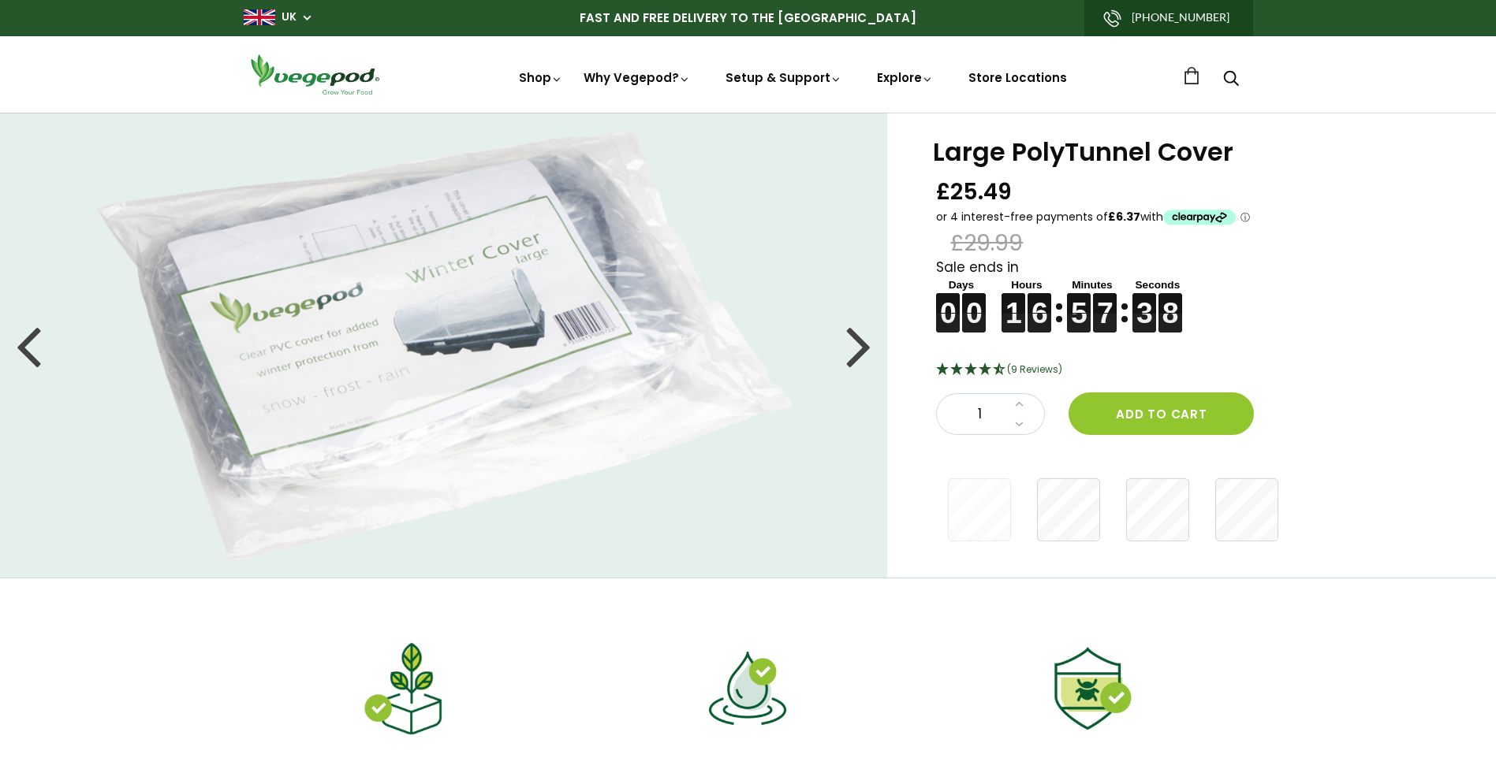
click at [858, 342] on div at bounding box center [858, 345] width 25 height 71
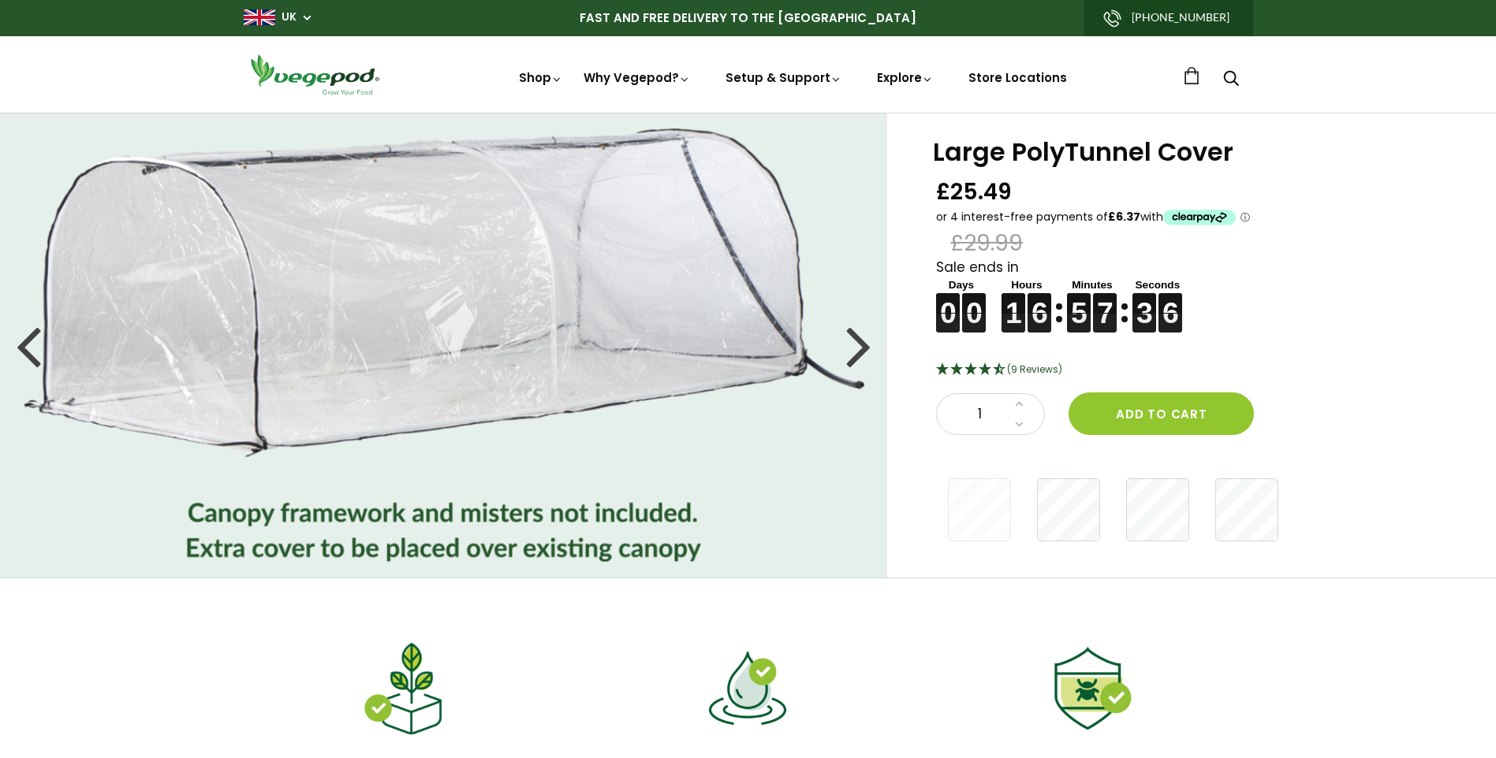
click at [858, 342] on div at bounding box center [858, 345] width 25 height 71
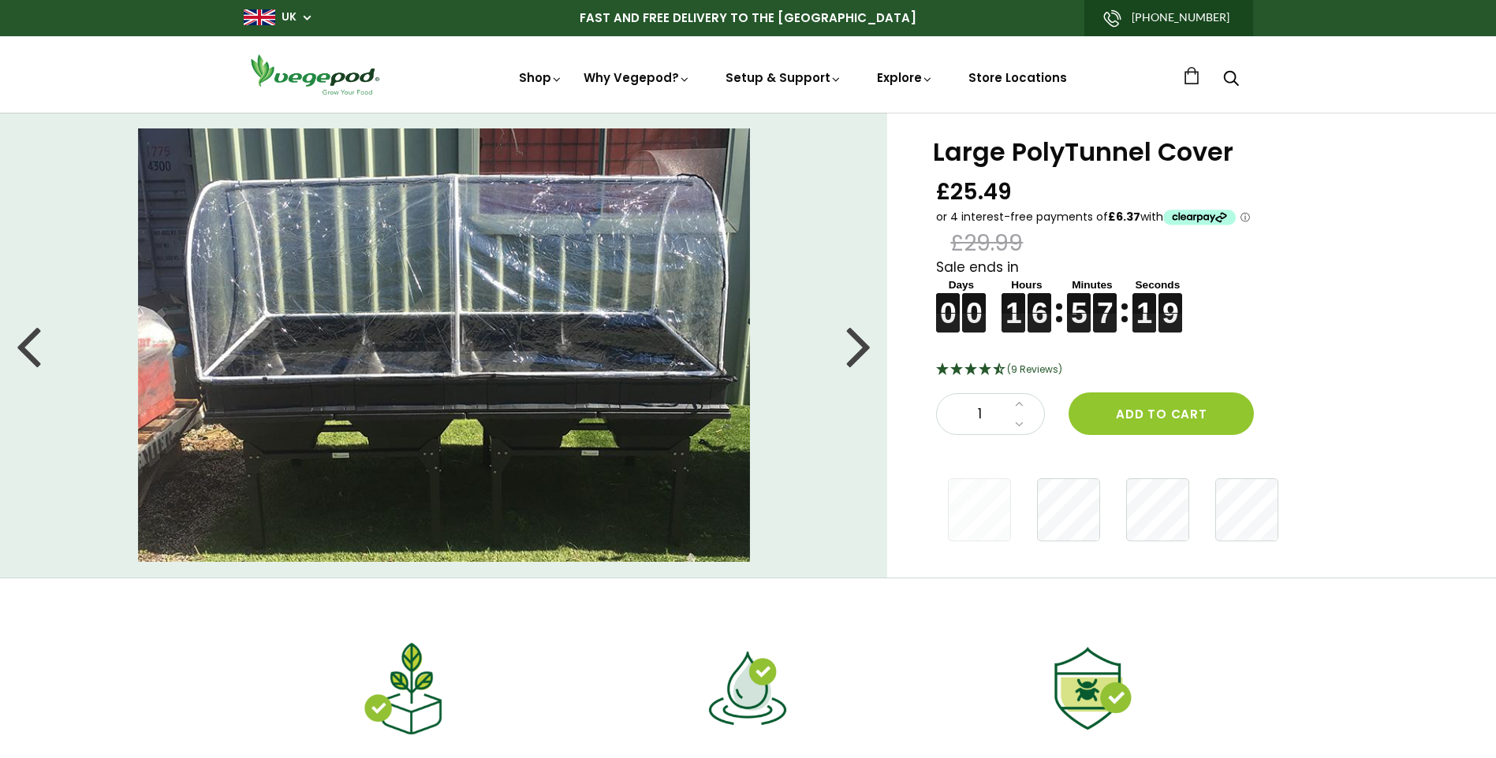
click at [858, 342] on div at bounding box center [858, 345] width 25 height 71
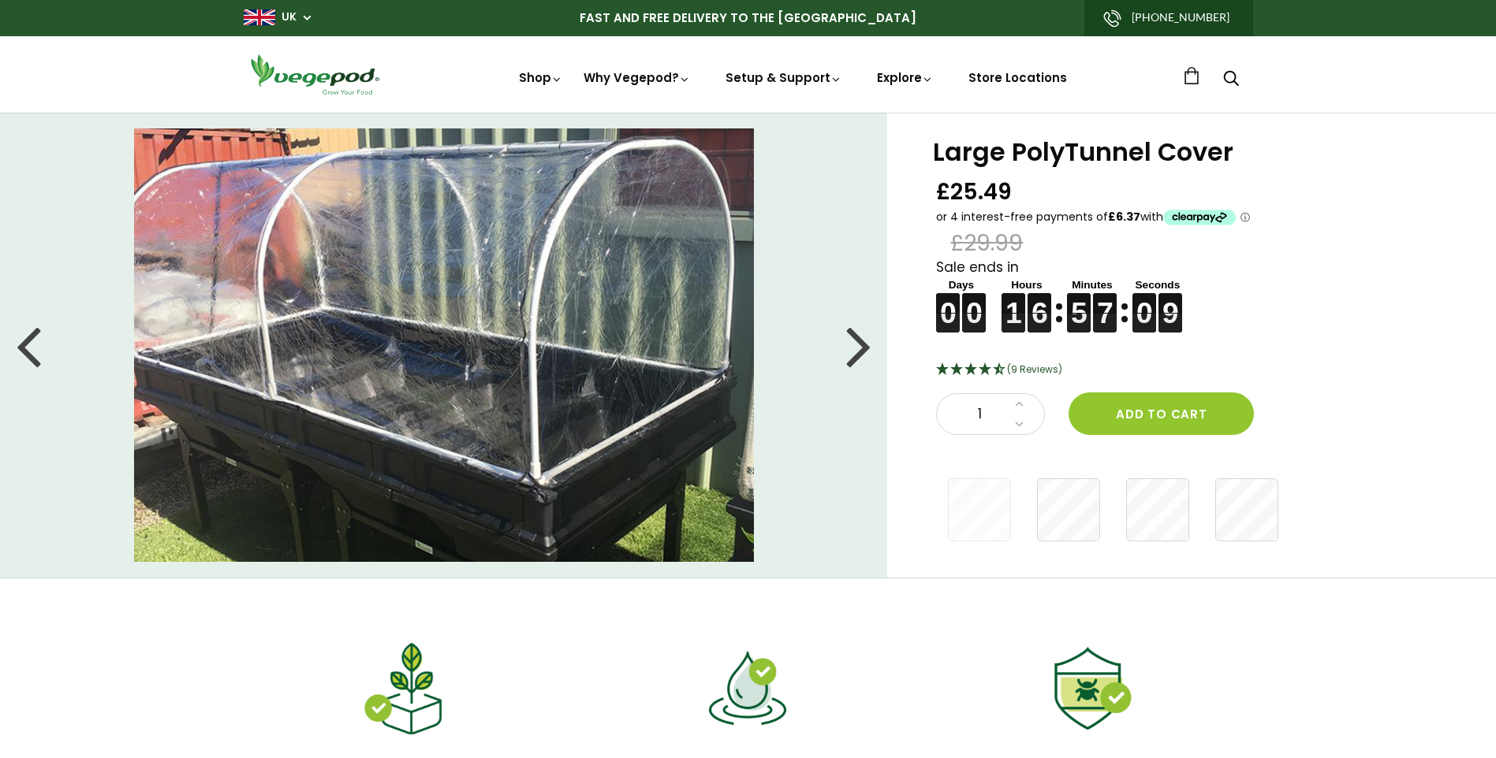
click at [858, 342] on div at bounding box center [858, 345] width 25 height 71
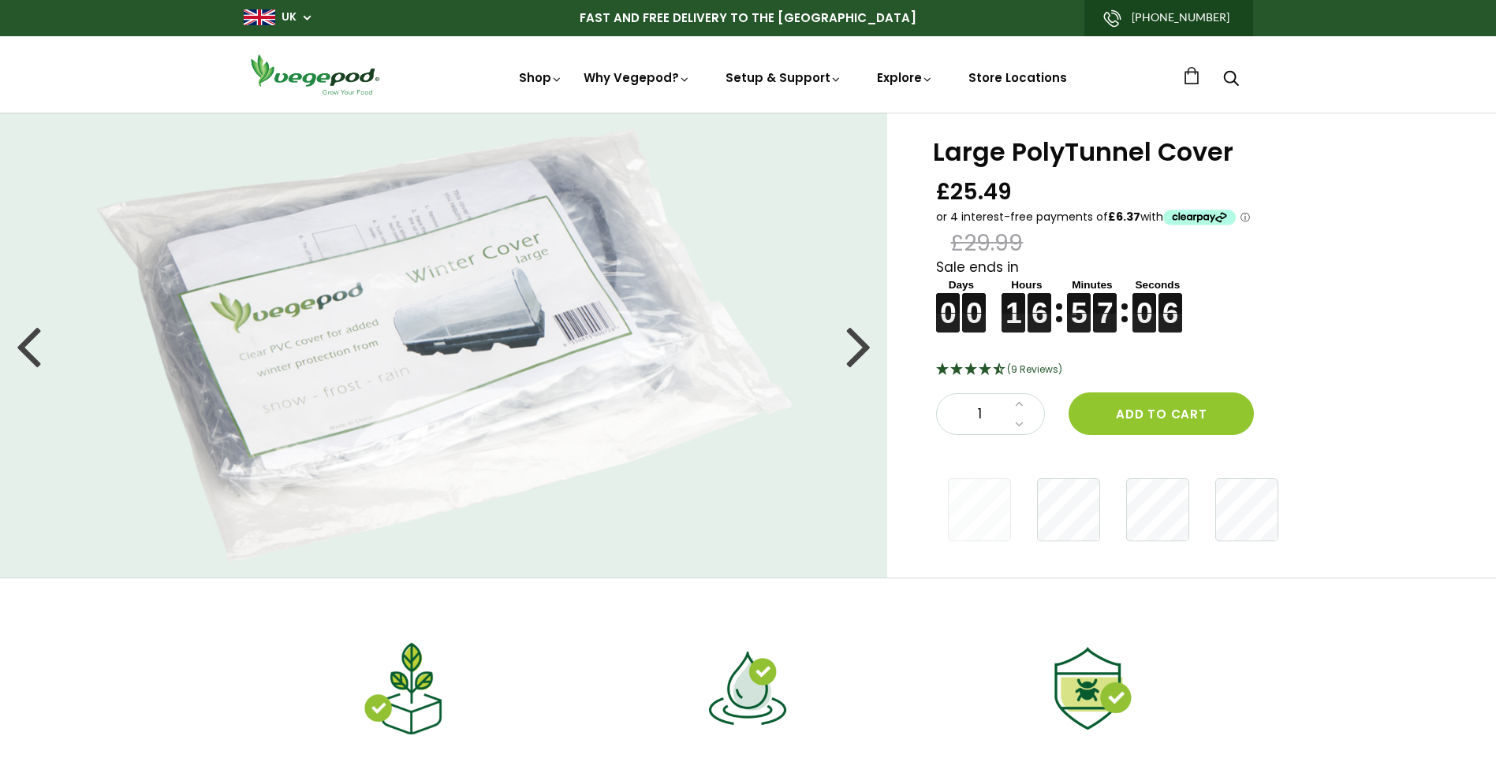
click at [858, 342] on div at bounding box center [858, 345] width 25 height 71
